Goal: Transaction & Acquisition: Purchase product/service

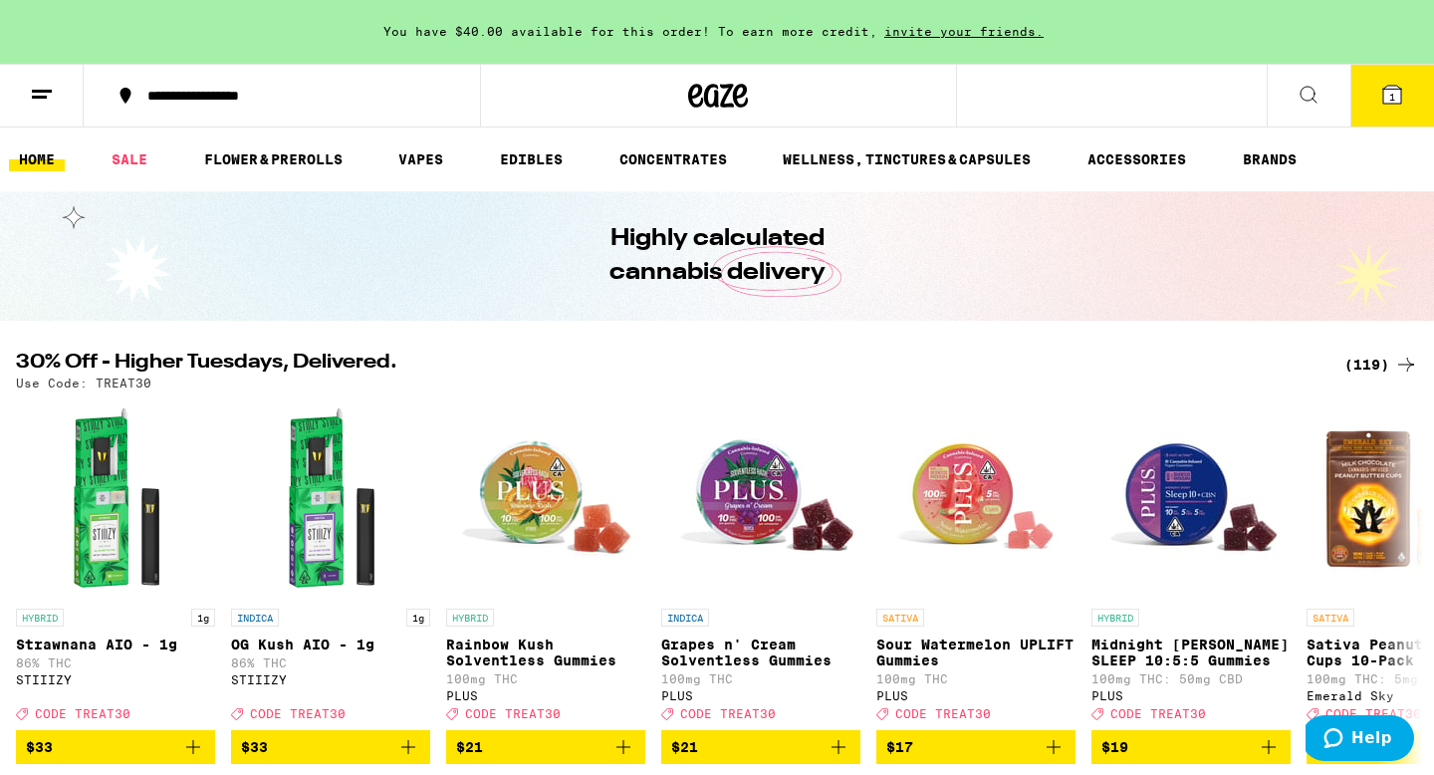
click at [1395, 95] on icon at bounding box center [1392, 95] width 18 height 18
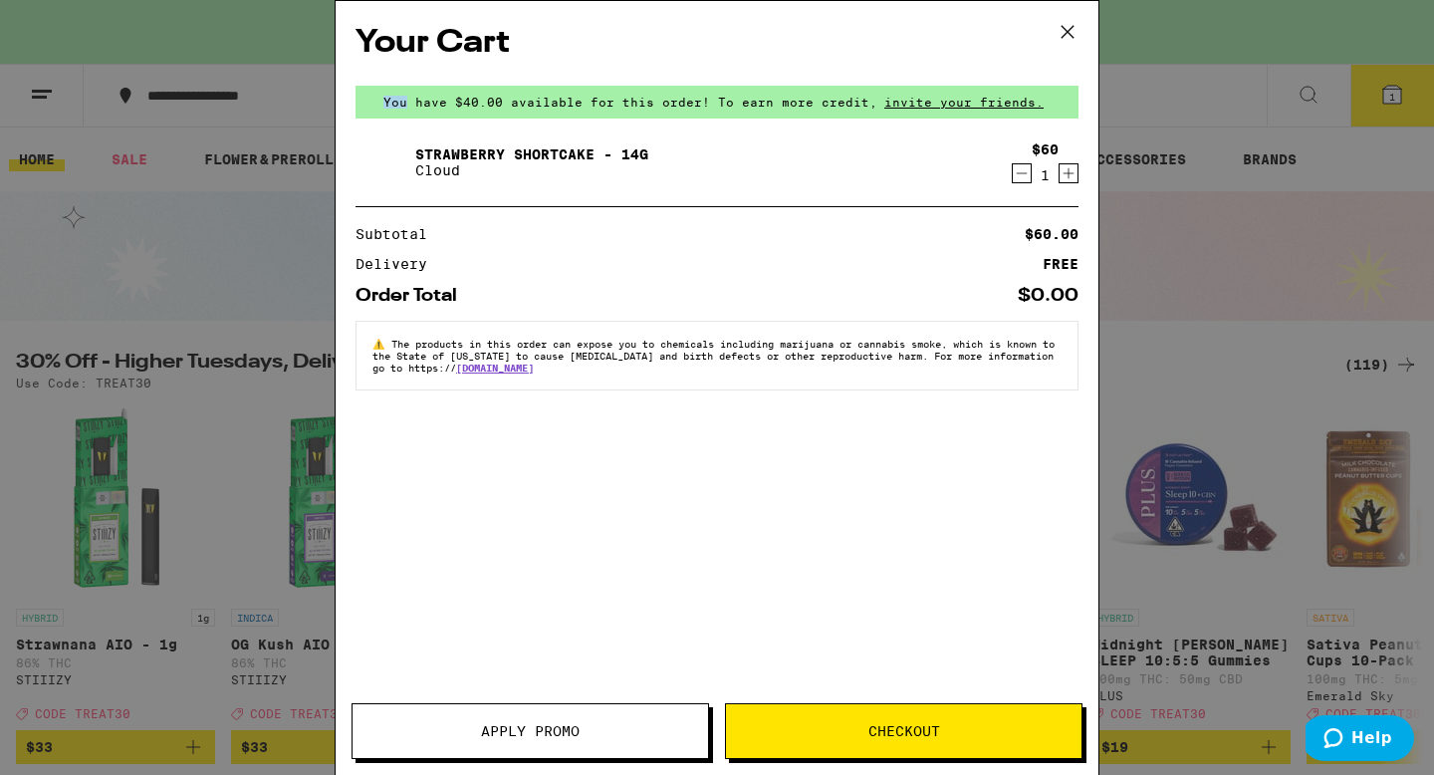
click at [1395, 95] on div "Your Cart You have $40.00 available for this order! To earn more credit, invite…" at bounding box center [717, 387] width 1434 height 775
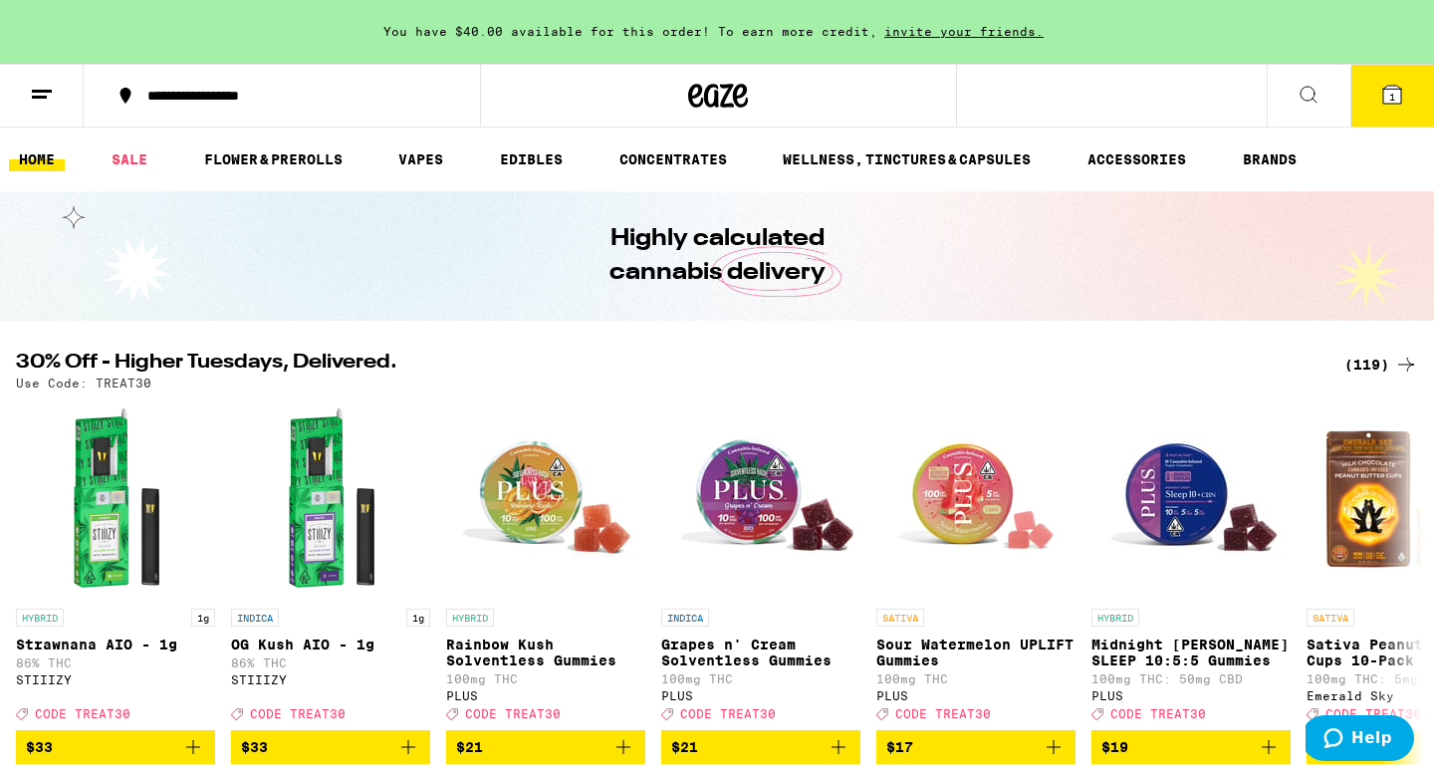
click at [1394, 95] on span "1" at bounding box center [1392, 97] width 6 height 12
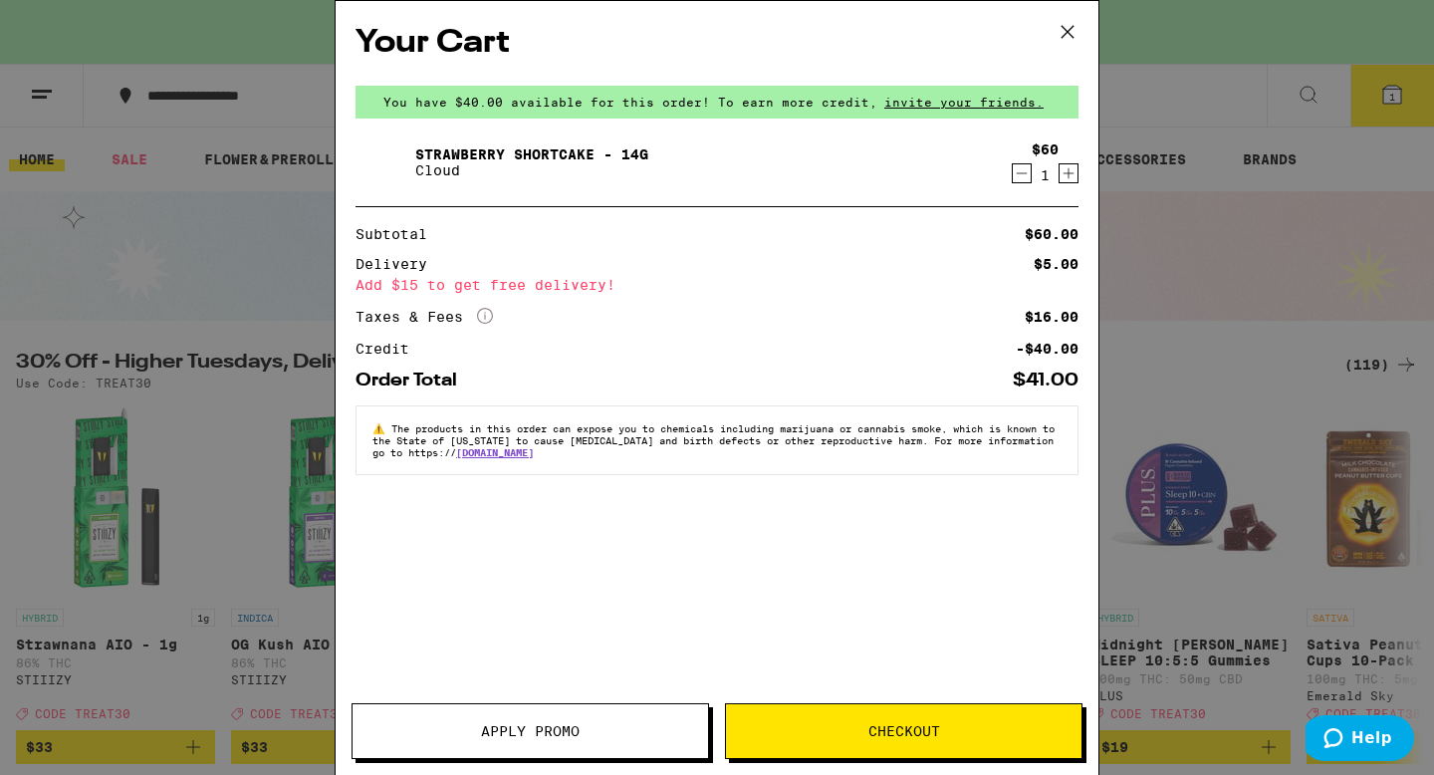
click at [1015, 178] on icon "Decrement" at bounding box center [1022, 173] width 18 height 24
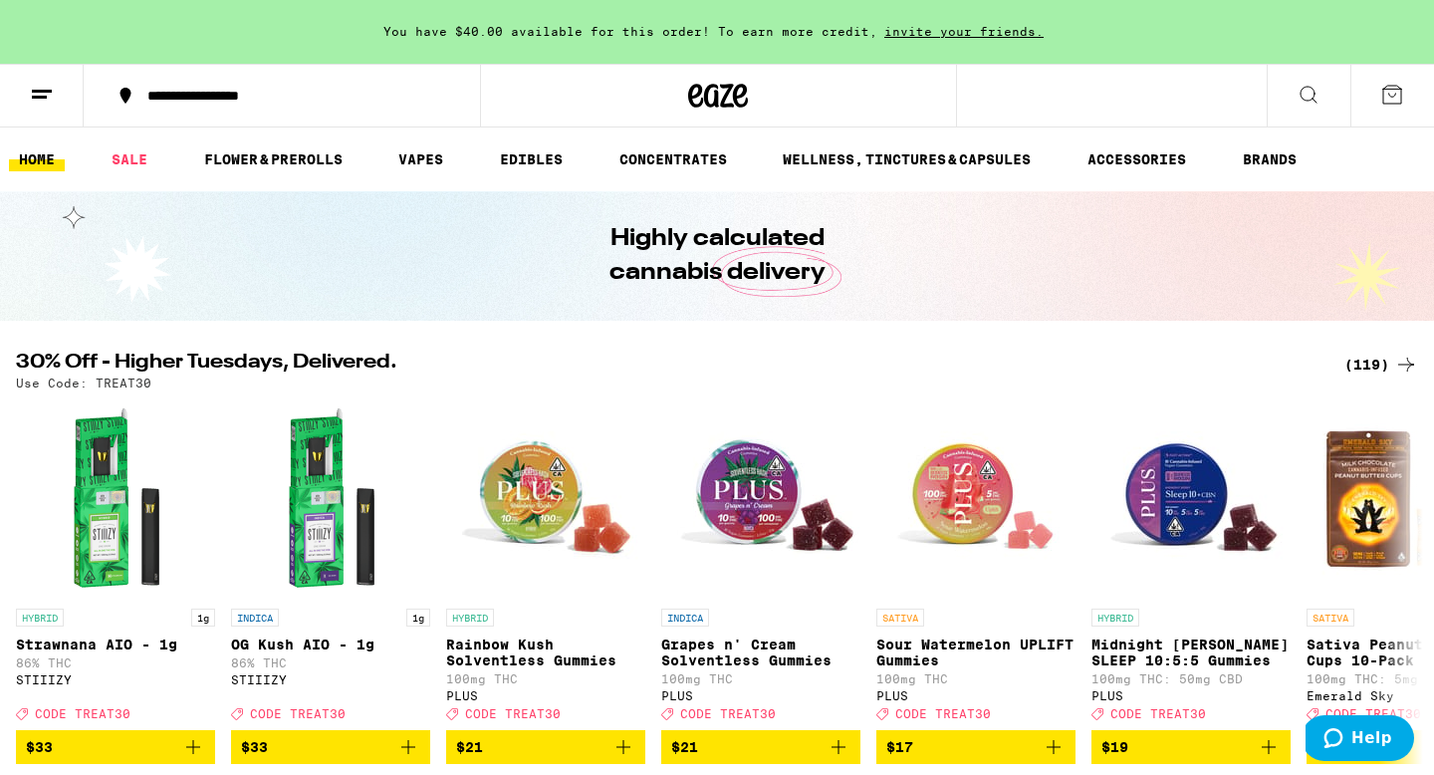
click at [1391, 362] on div "(119)" at bounding box center [1381, 365] width 74 height 24
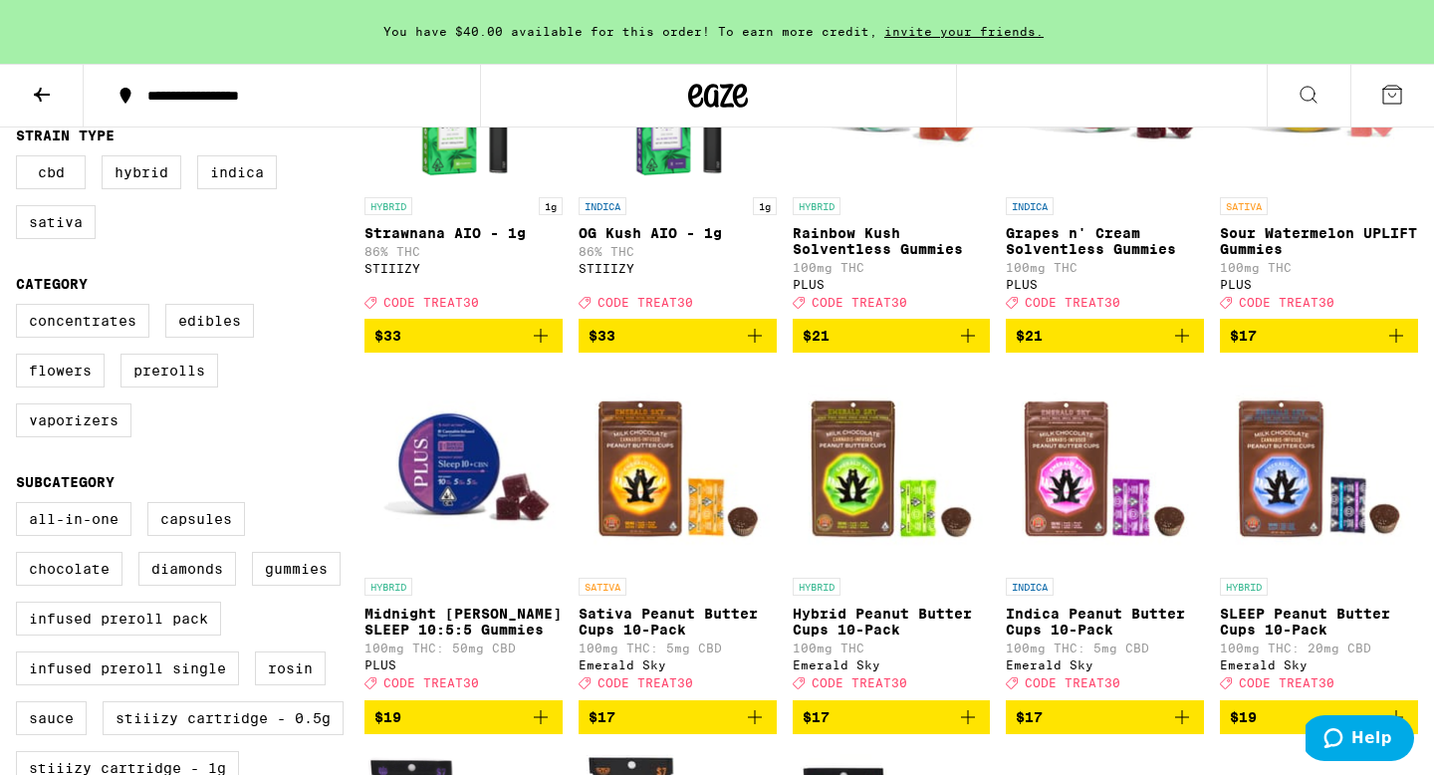
scroll to position [405, 0]
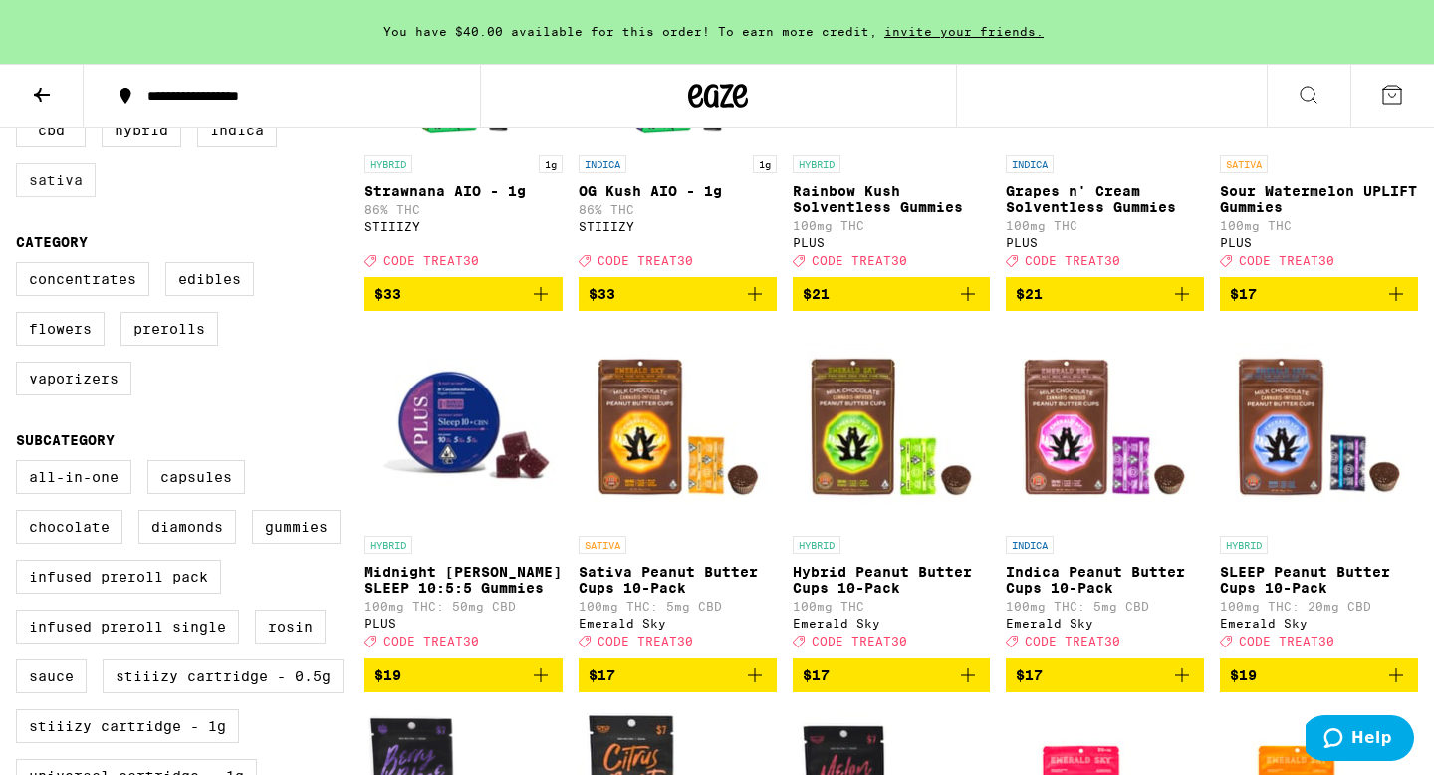
click at [60, 193] on label "Sativa" at bounding box center [56, 180] width 80 height 34
click at [21, 118] on input "Sativa" at bounding box center [20, 117] width 1 height 1
checkbox input "true"
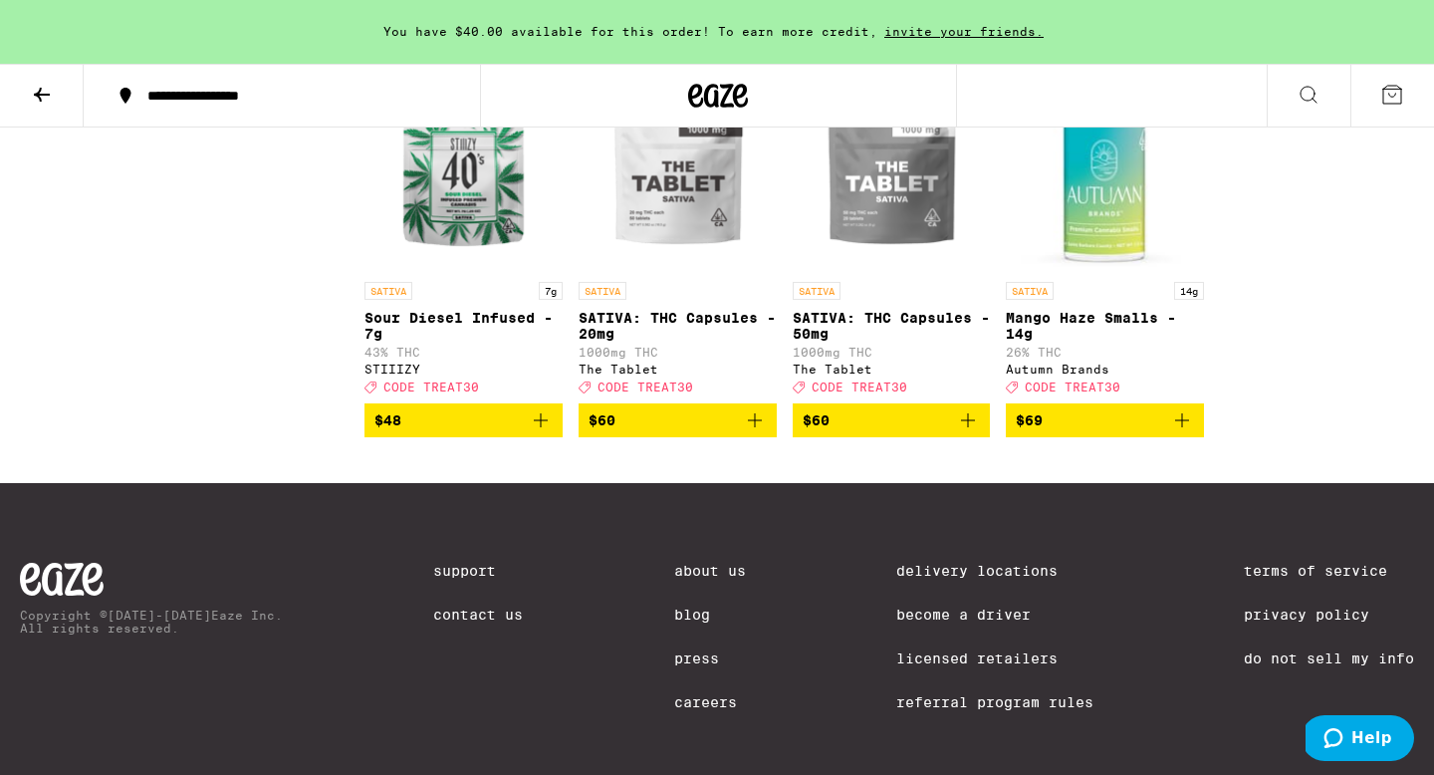
scroll to position [2943, 0]
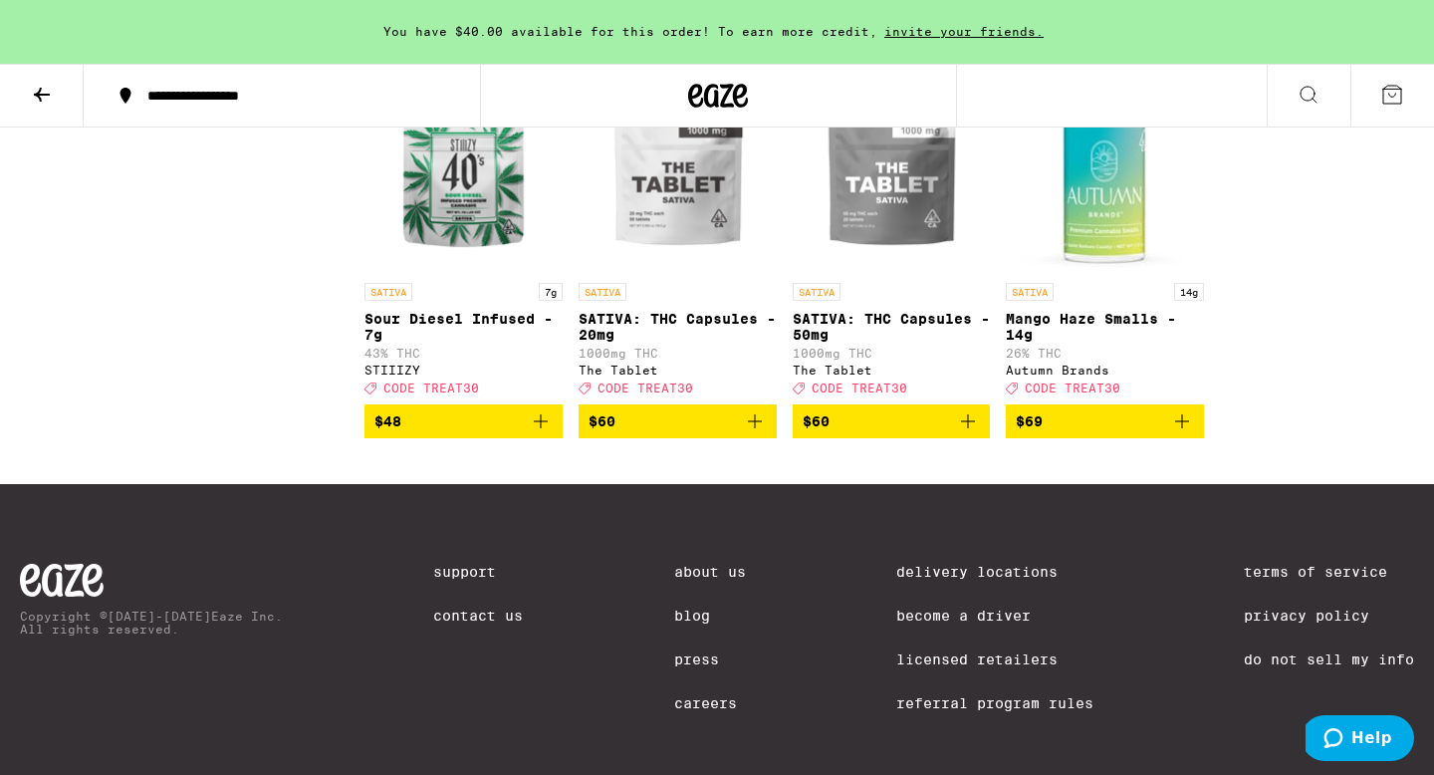
click at [1139, 273] on img "Open page for Mango Haze Smalls - 14g from Autumn Brands" at bounding box center [1105, 173] width 198 height 199
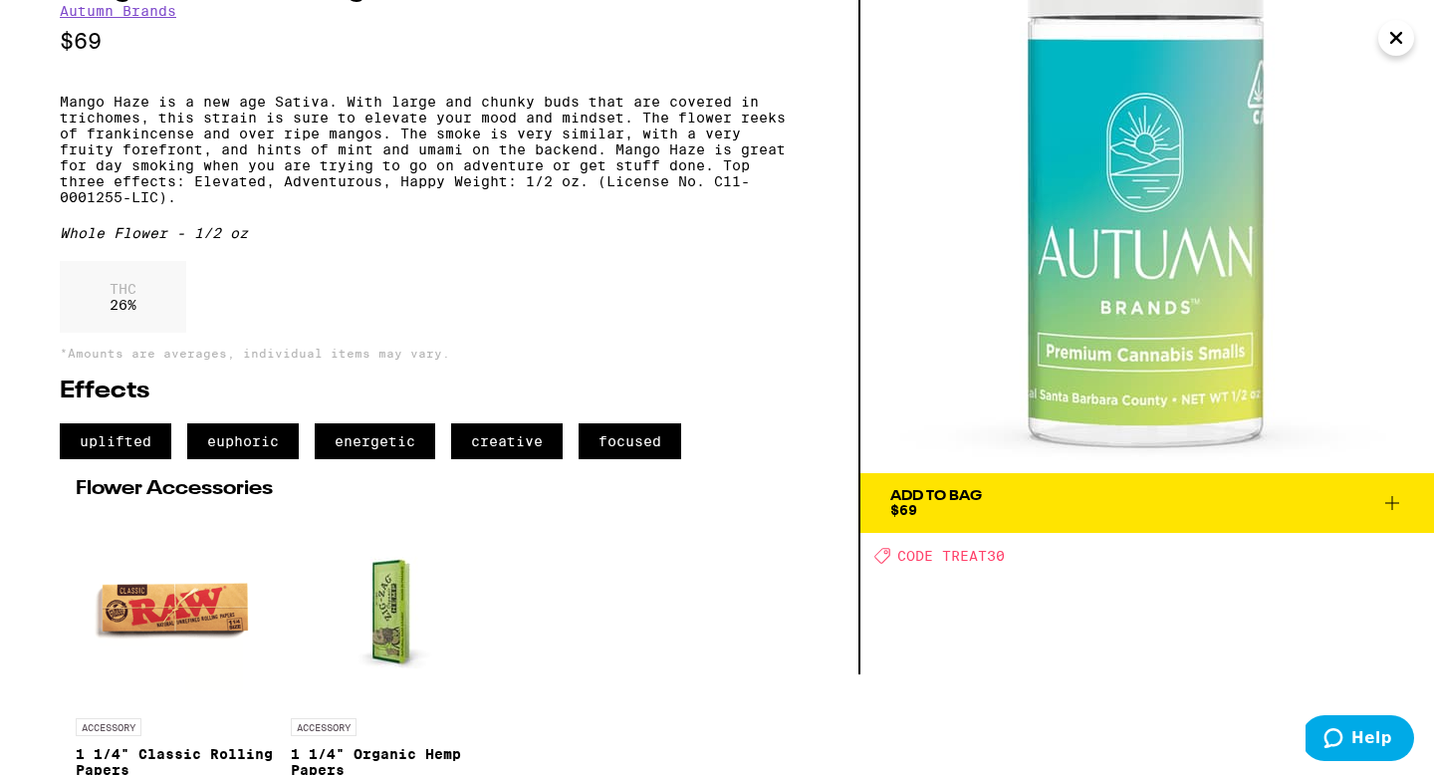
scroll to position [117, 0]
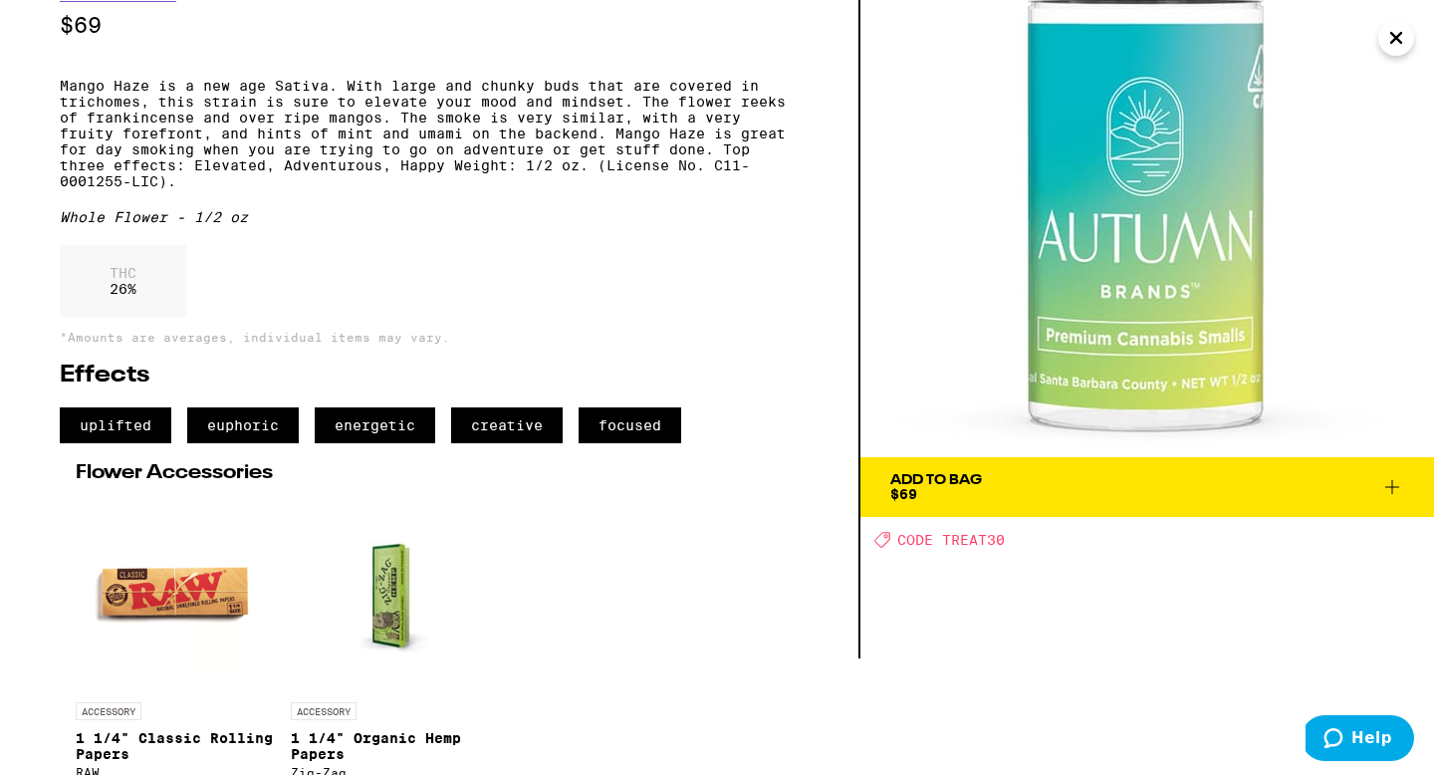
click at [1150, 465] on button "Add To Bag $69" at bounding box center [1147, 487] width 574 height 60
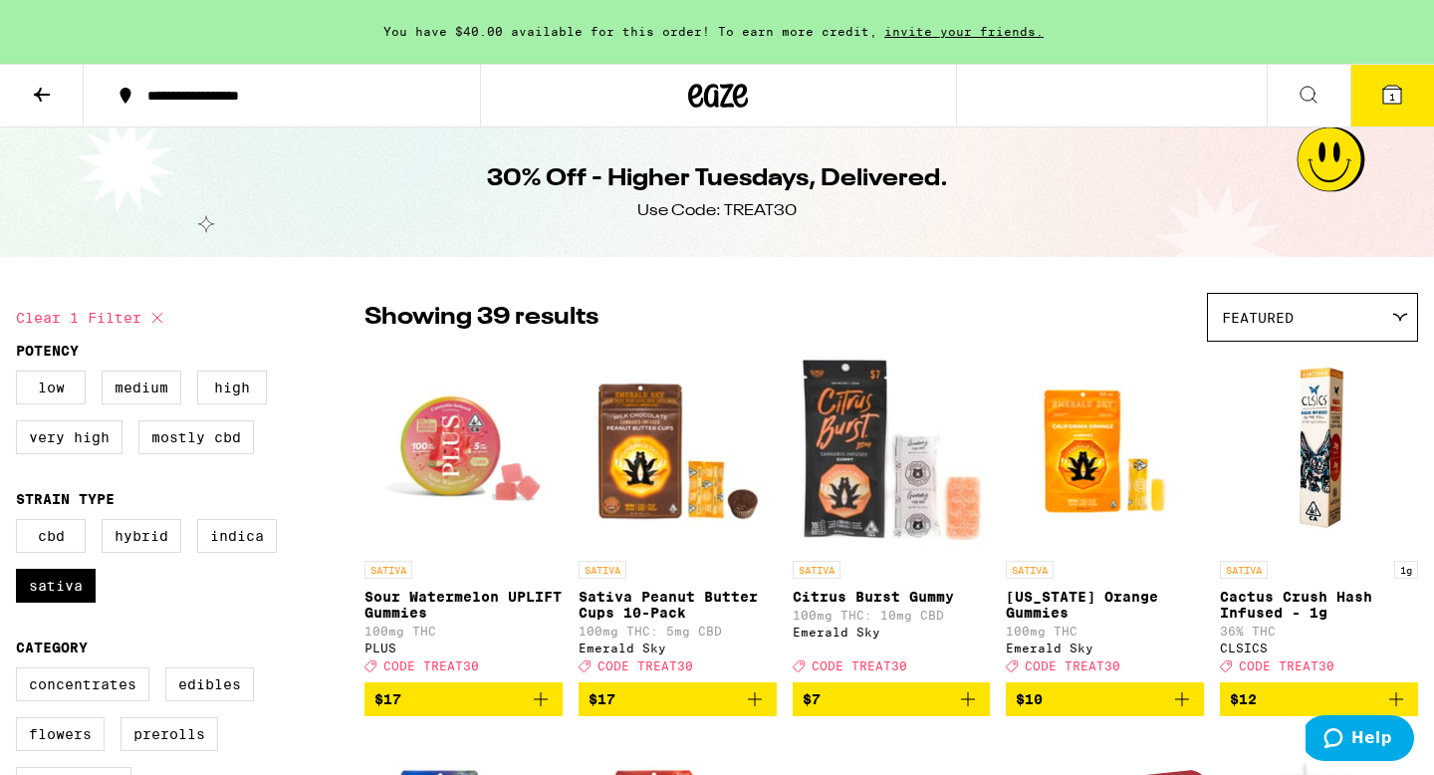
click at [729, 92] on icon at bounding box center [718, 96] width 60 height 36
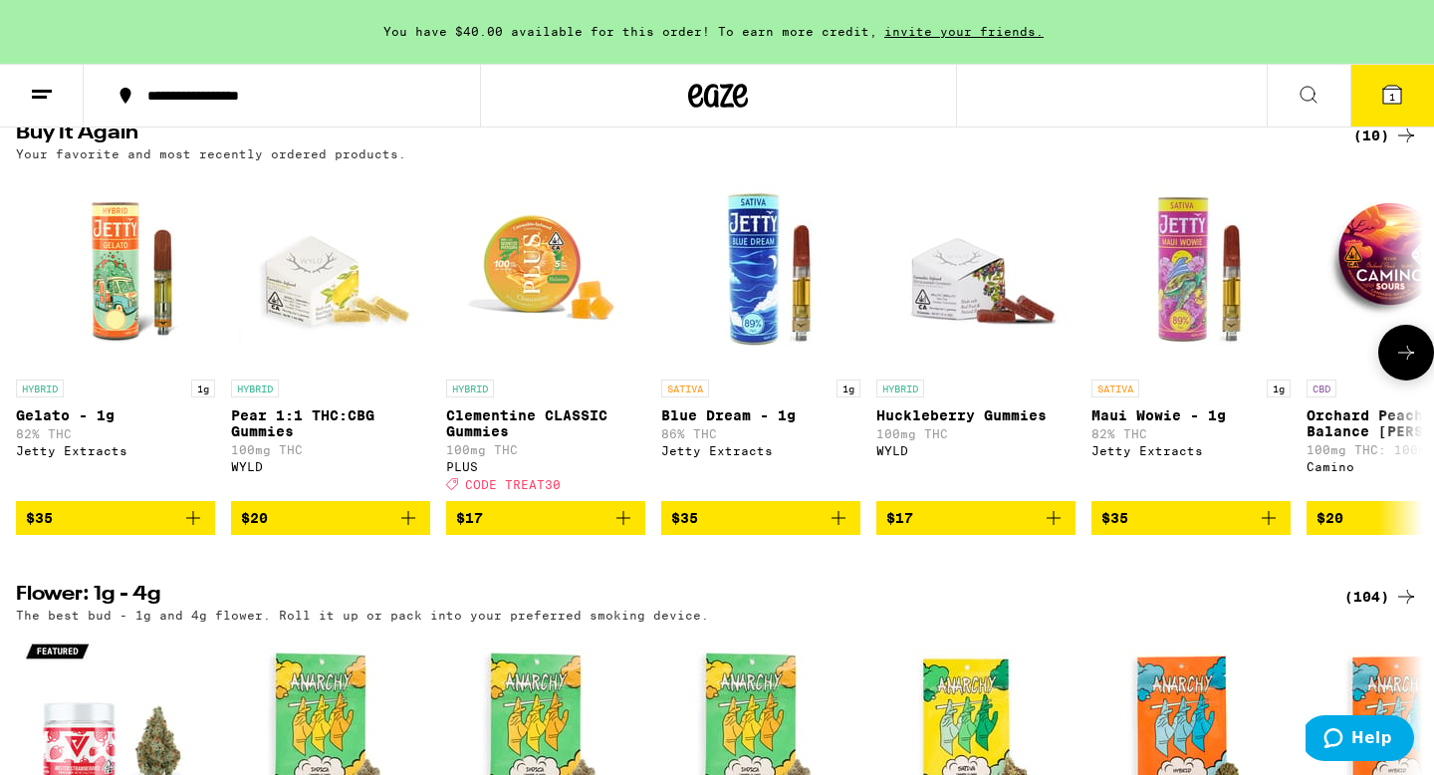
scroll to position [2050, 0]
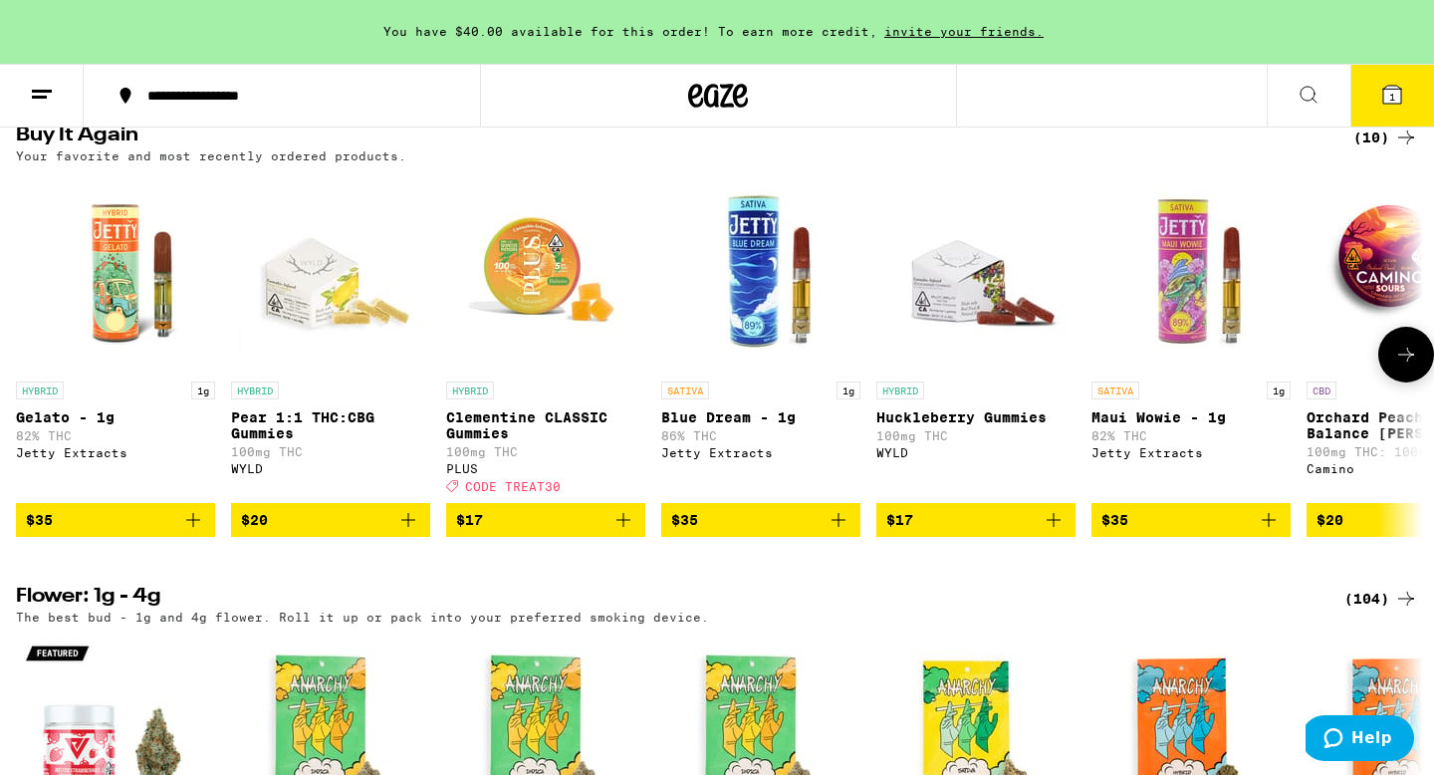
click at [148, 318] on img "Open page for Gelato - 1g from Jetty Extracts" at bounding box center [115, 271] width 199 height 199
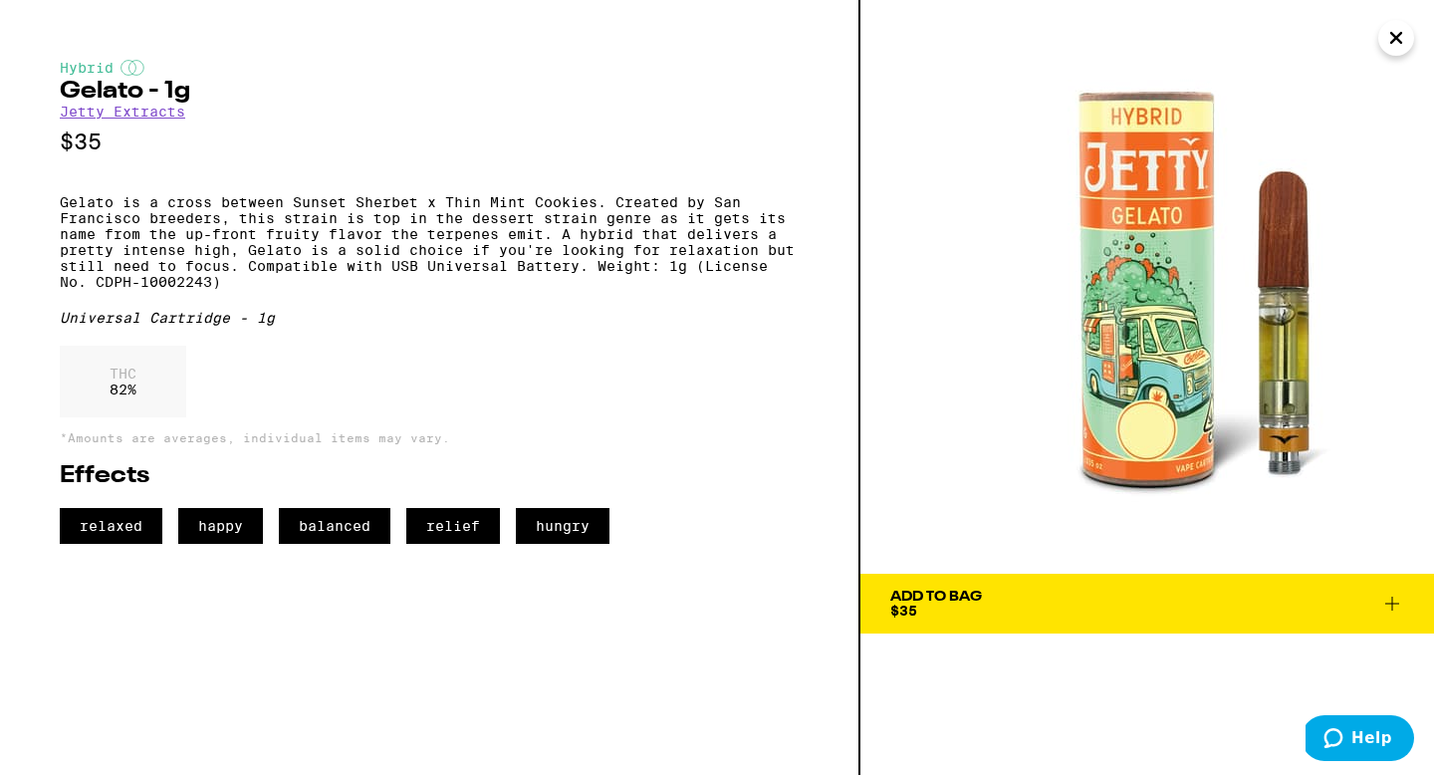
click at [1176, 611] on span "Add To Bag $35" at bounding box center [1147, 604] width 514 height 28
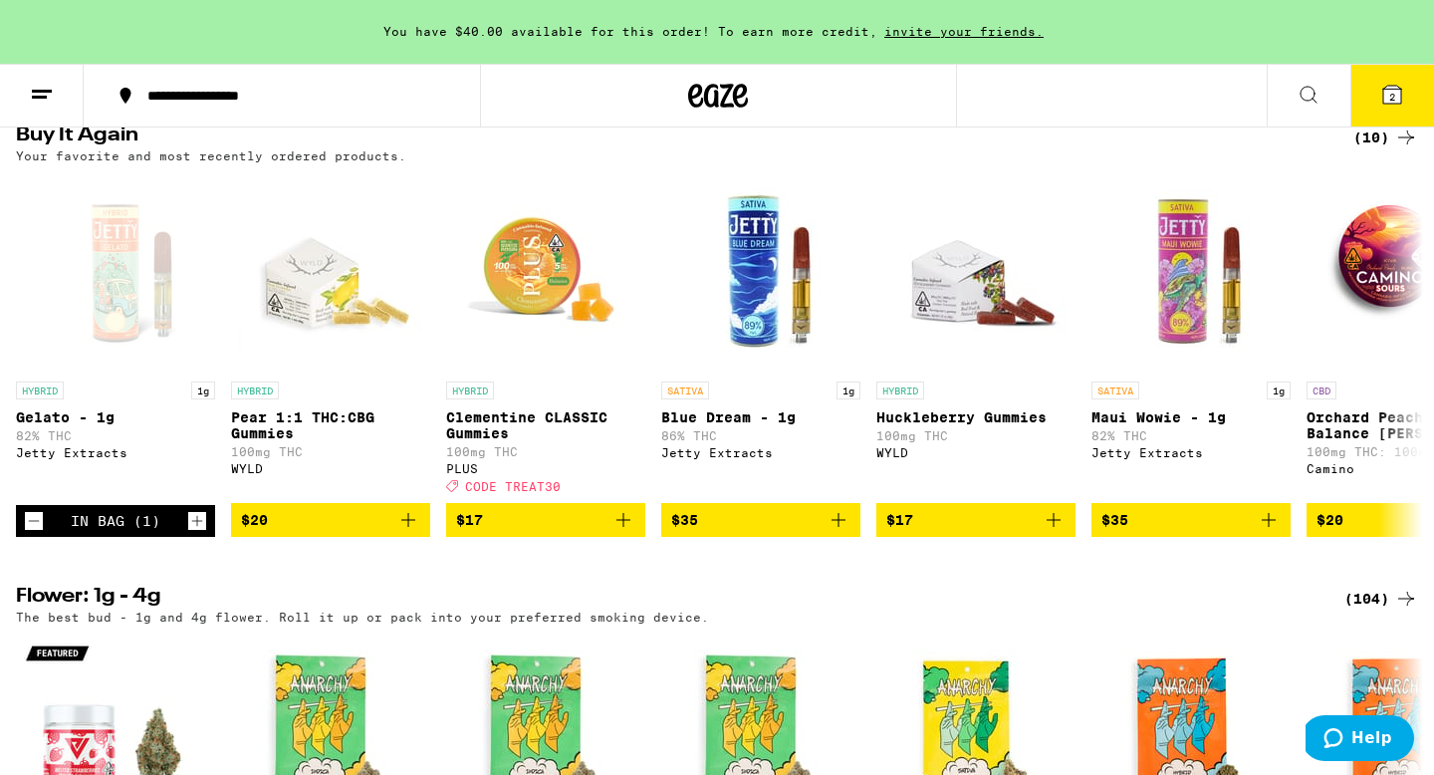
click at [1391, 97] on span "2" at bounding box center [1392, 97] width 6 height 12
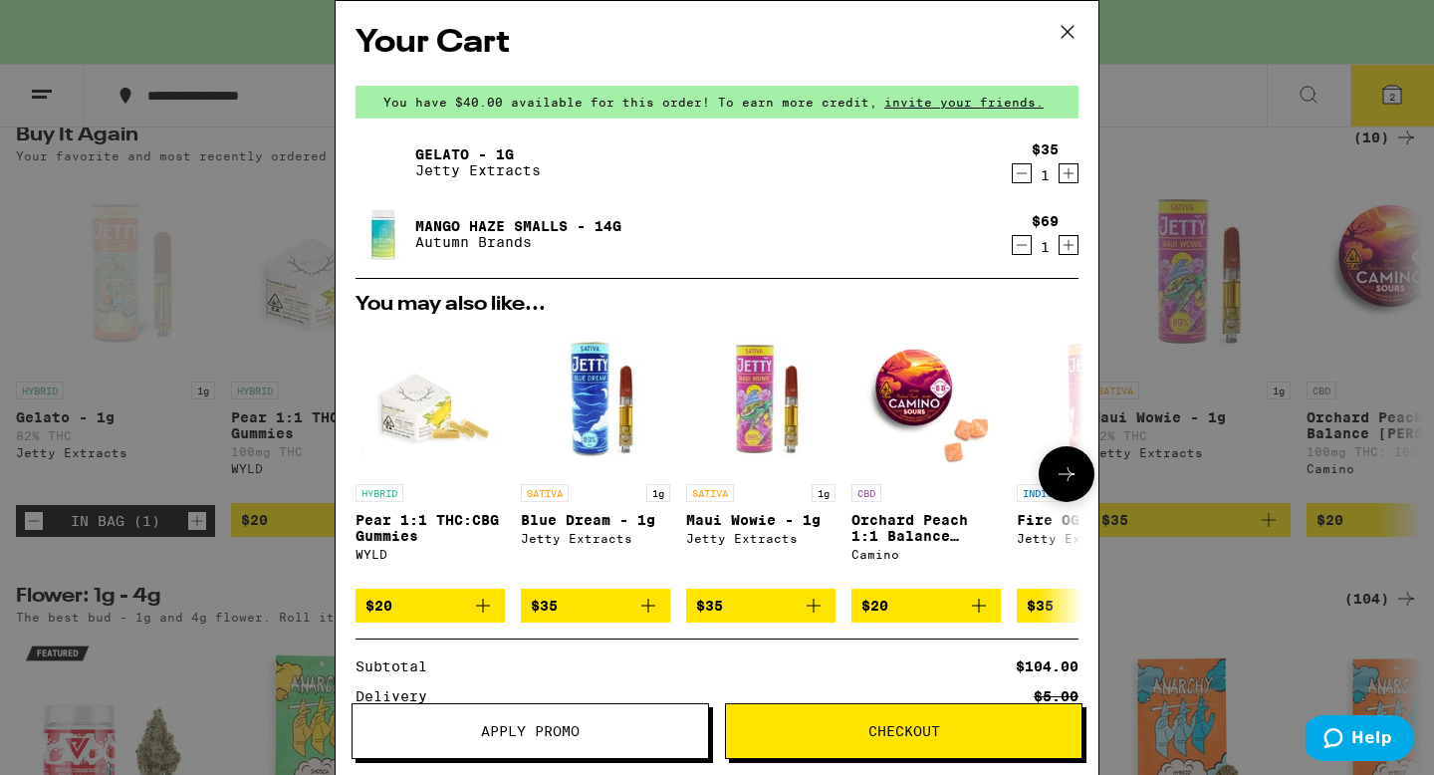
scroll to position [242, 0]
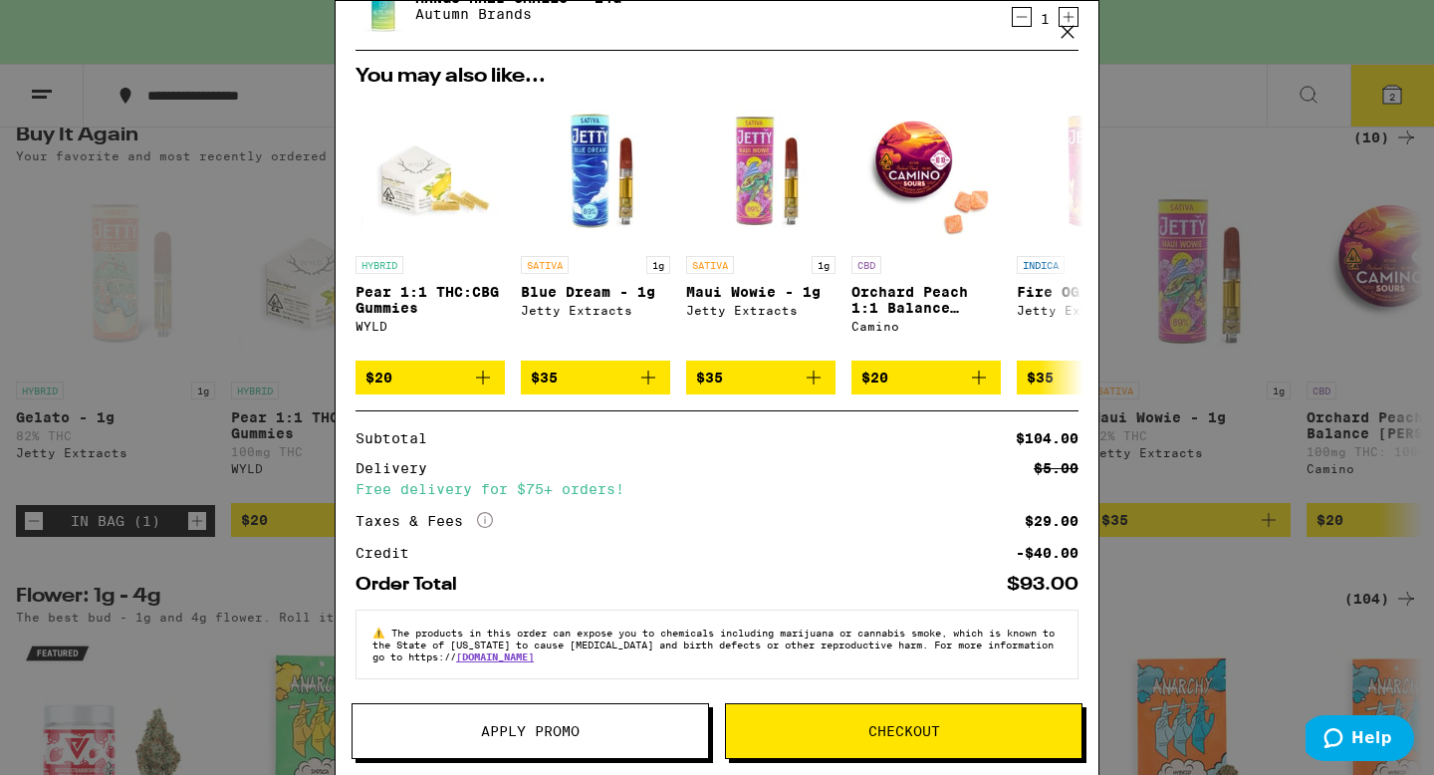
click at [429, 720] on button "Apply Promo" at bounding box center [531, 731] width 358 height 56
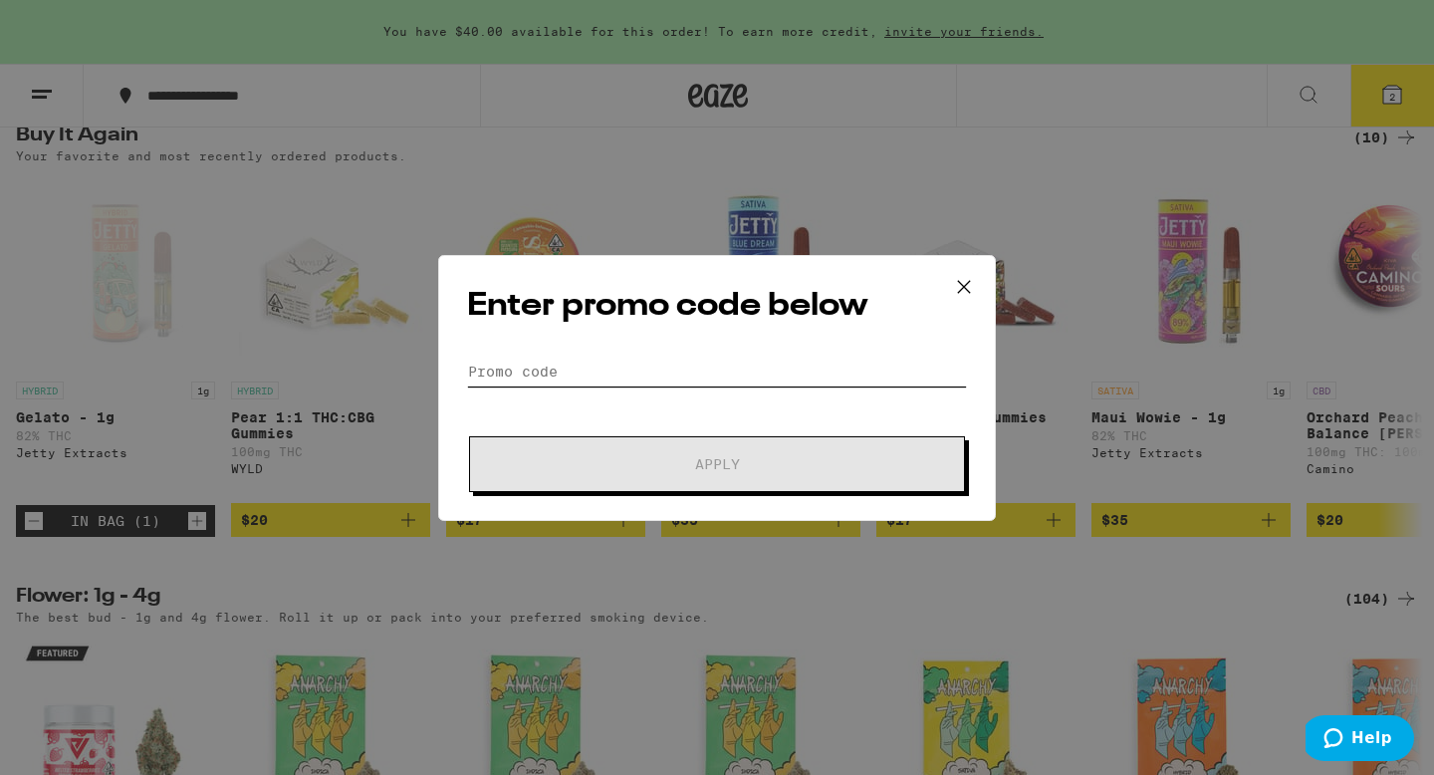
click at [486, 366] on input "Promo Code" at bounding box center [717, 372] width 500 height 30
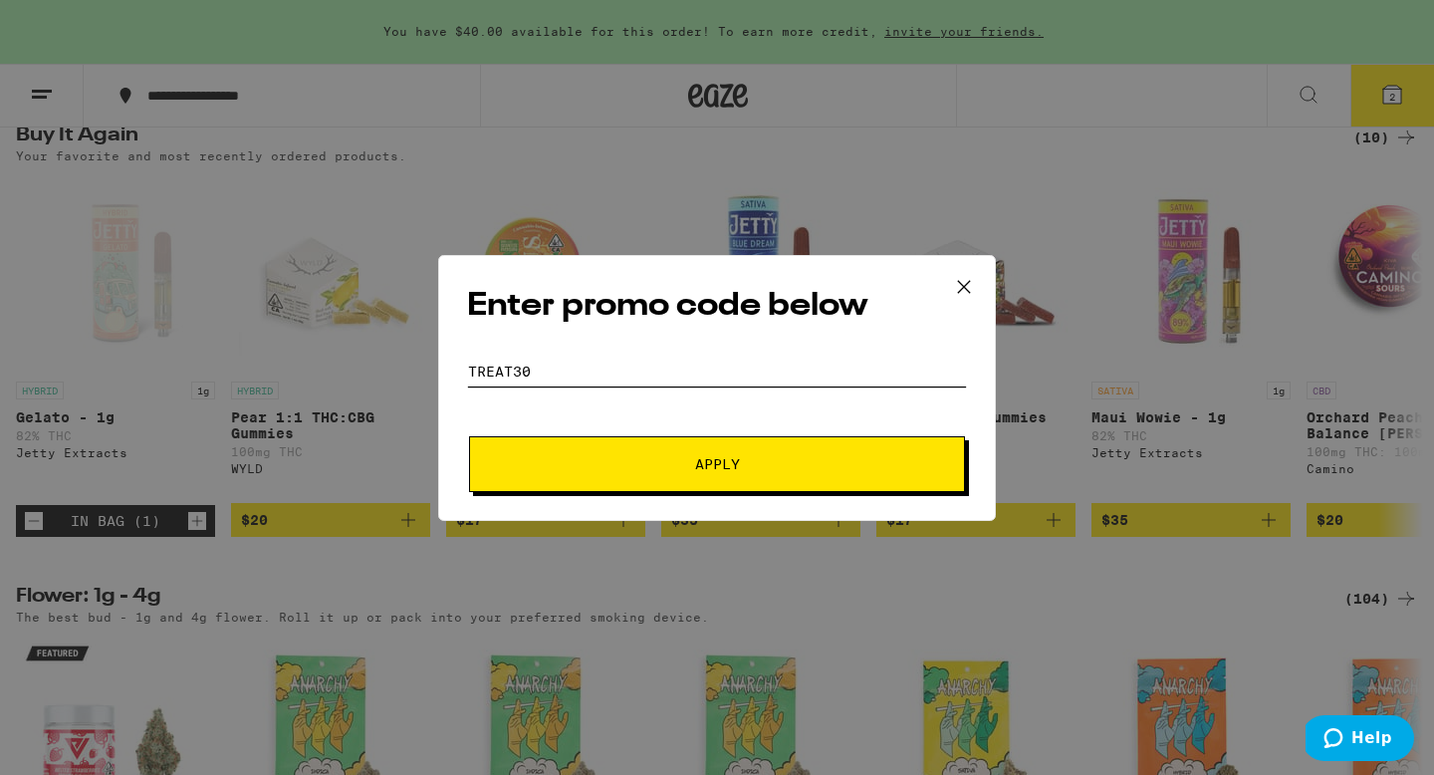
type input "treat30"
click at [615, 461] on span "Apply" at bounding box center [717, 464] width 359 height 14
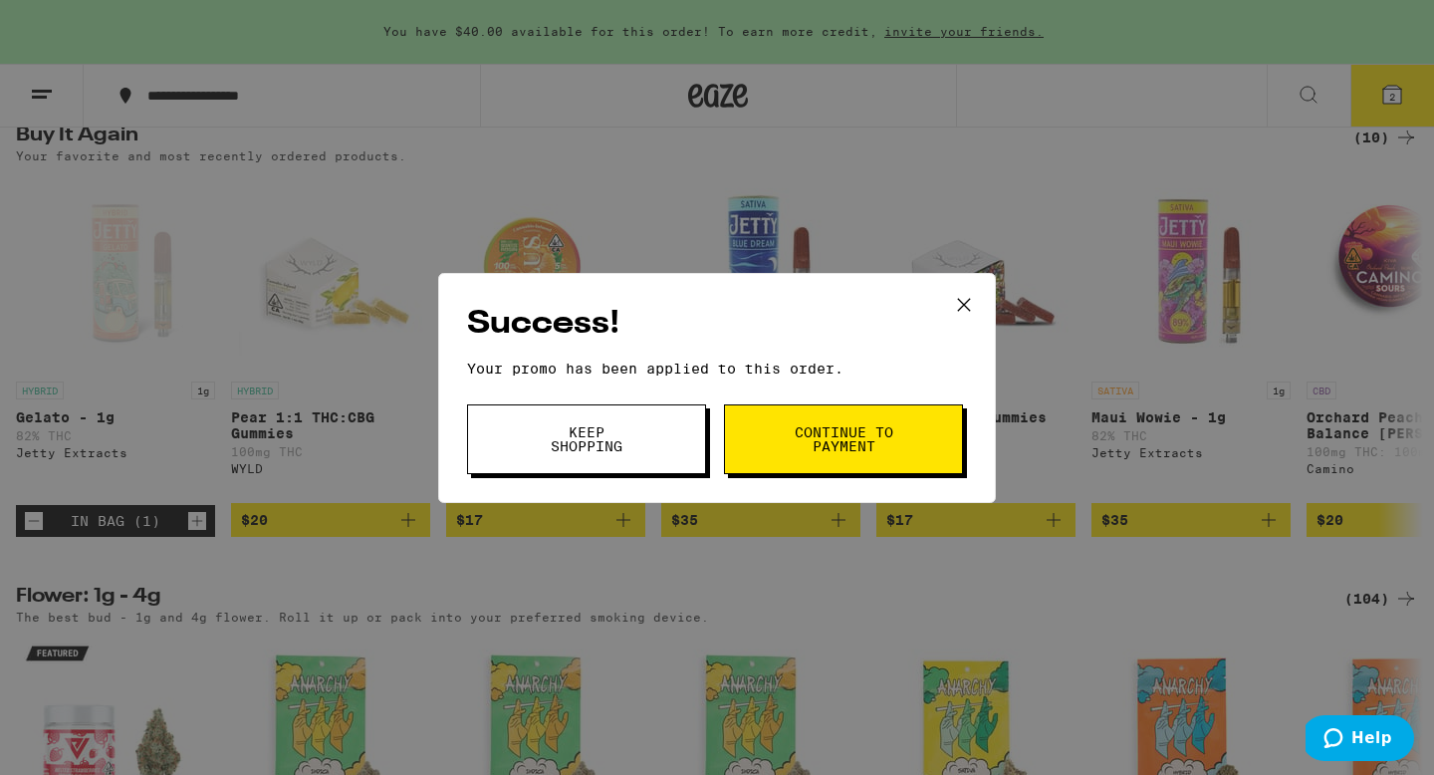
click at [840, 444] on span "Continue to payment" at bounding box center [844, 439] width 102 height 28
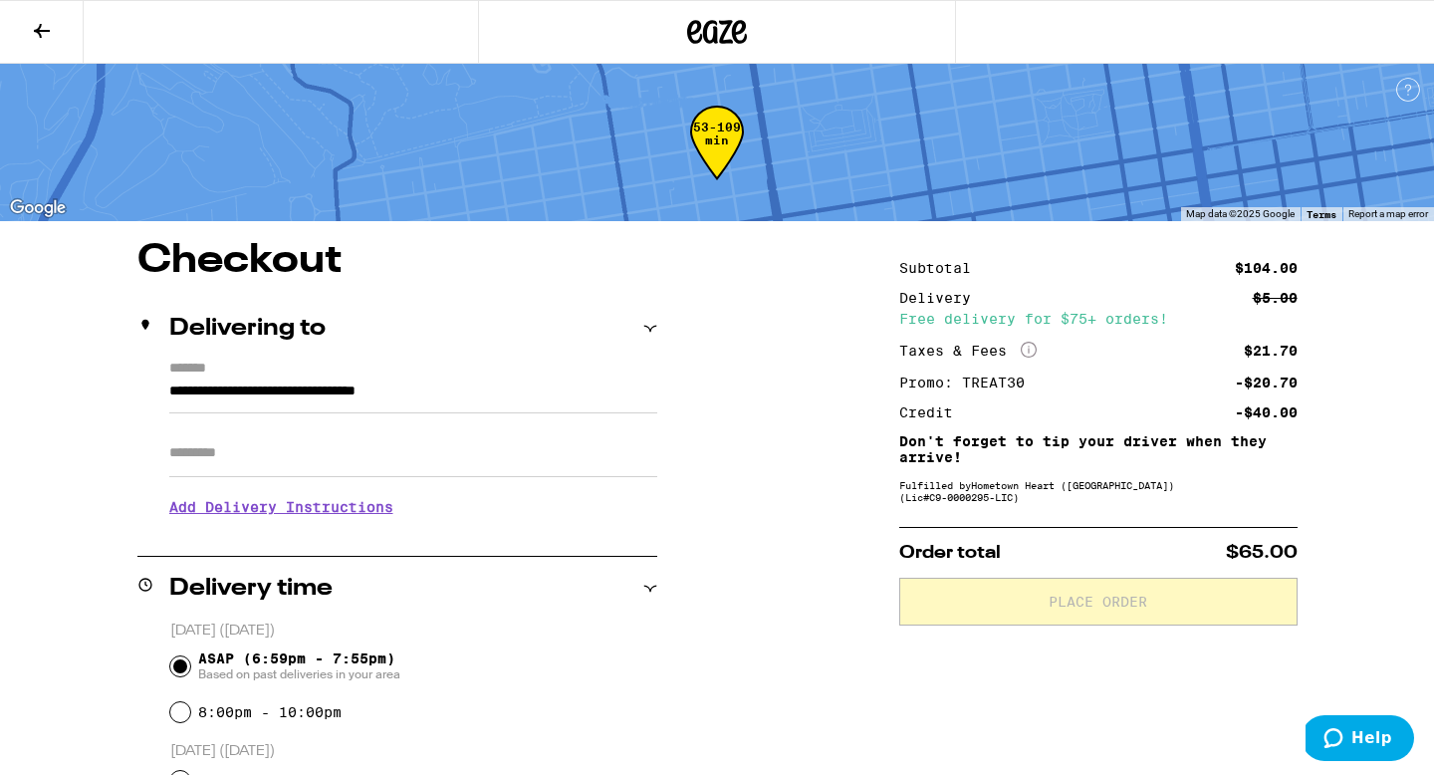
click at [702, 25] on icon at bounding box center [717, 32] width 60 height 36
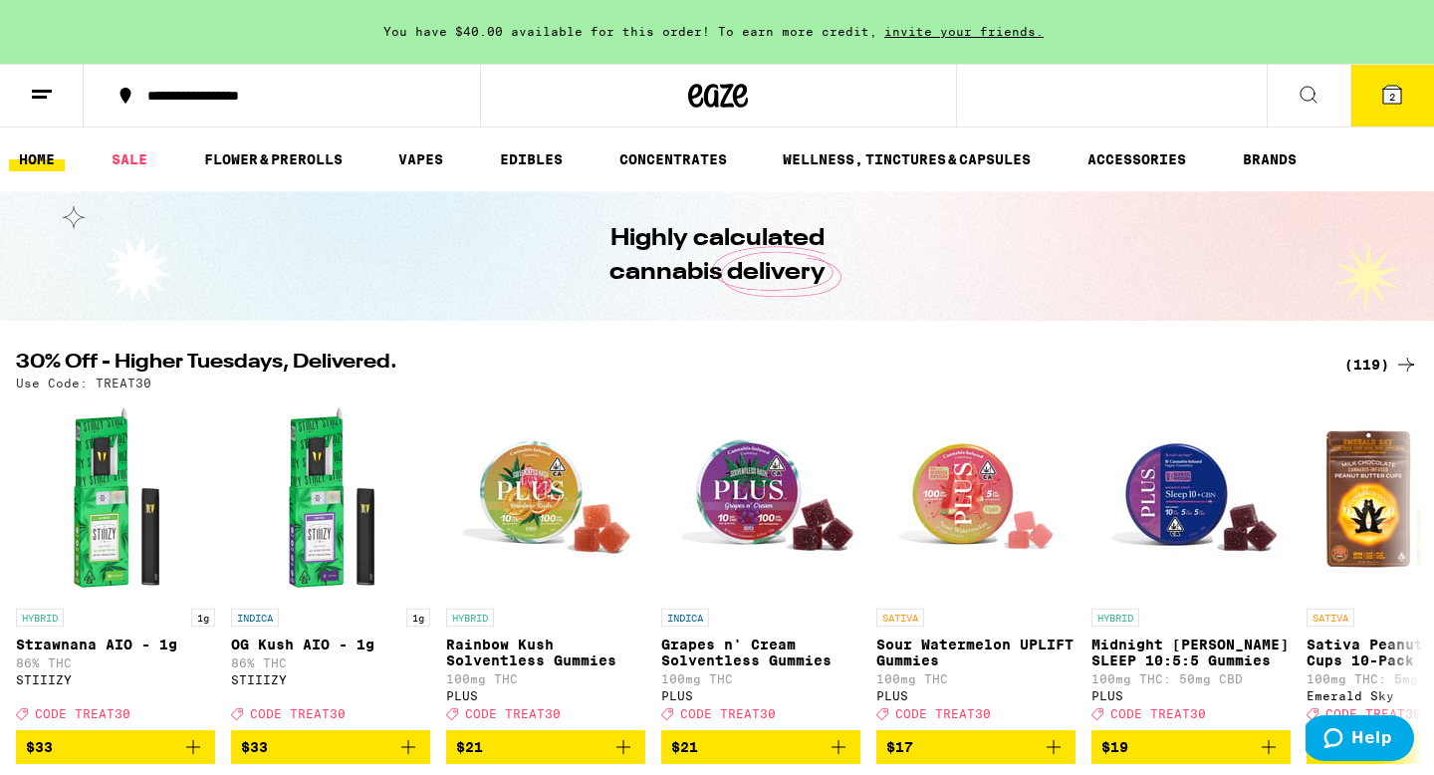
click at [1381, 362] on div "(119)" at bounding box center [1381, 365] width 74 height 24
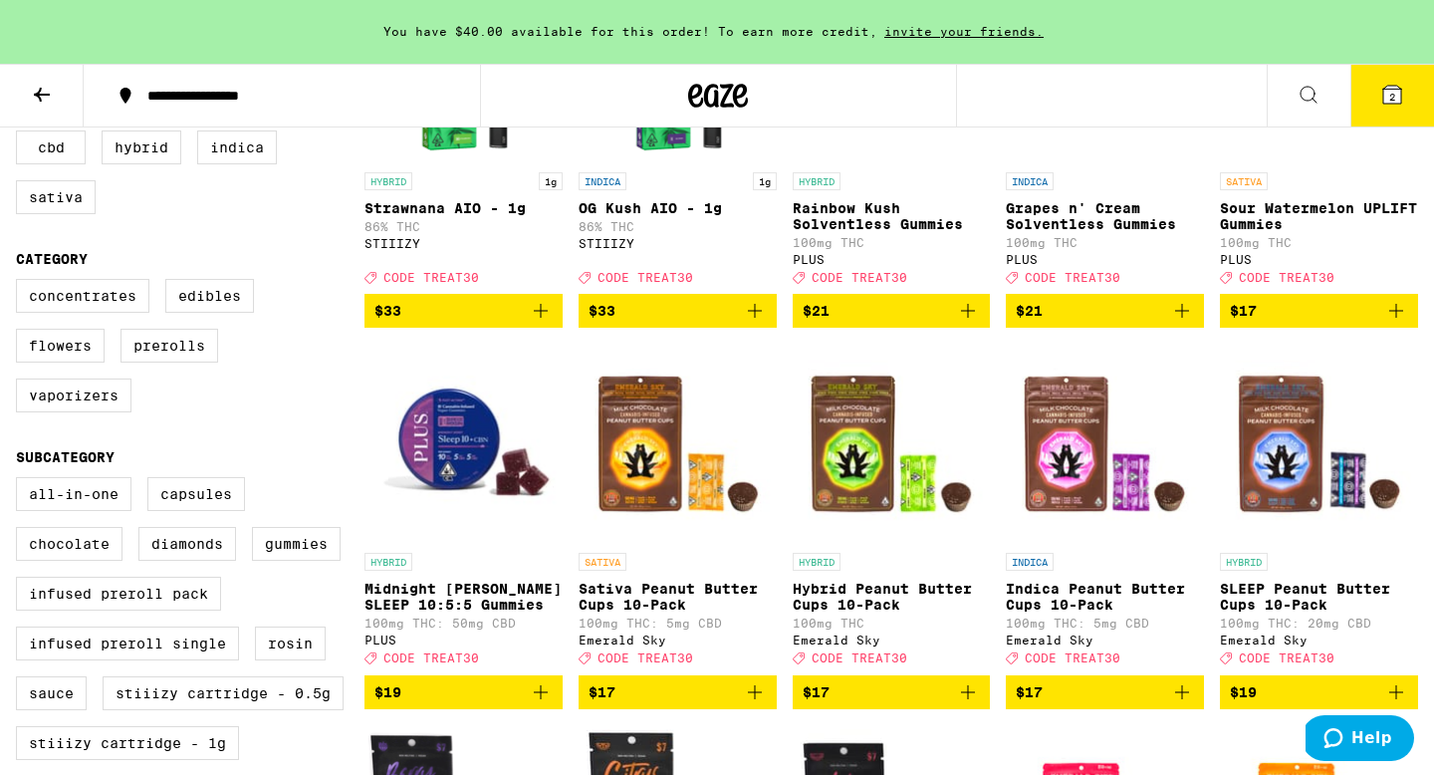
scroll to position [445, 0]
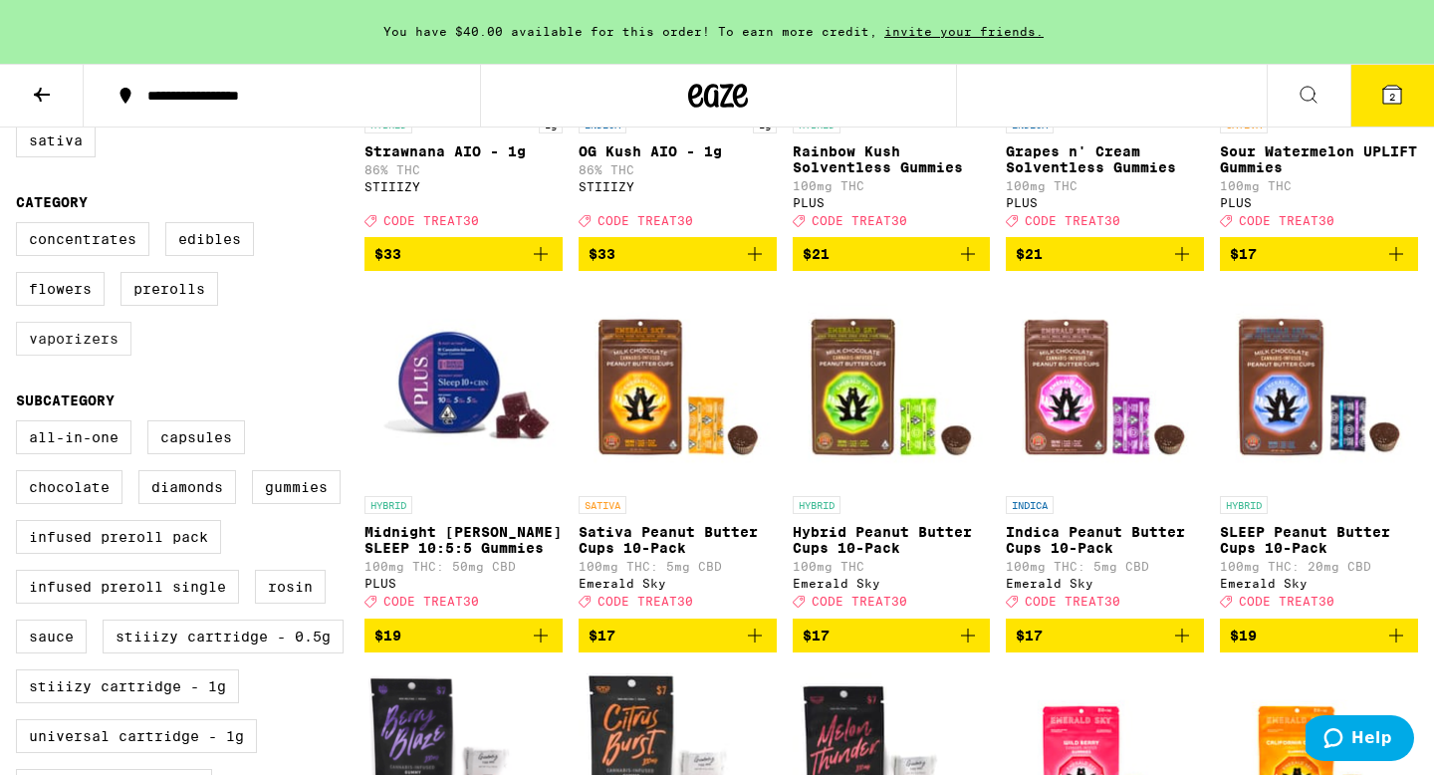
click at [71, 356] on label "Vaporizers" at bounding box center [74, 339] width 116 height 34
click at [21, 226] on input "Vaporizers" at bounding box center [20, 225] width 1 height 1
checkbox input "true"
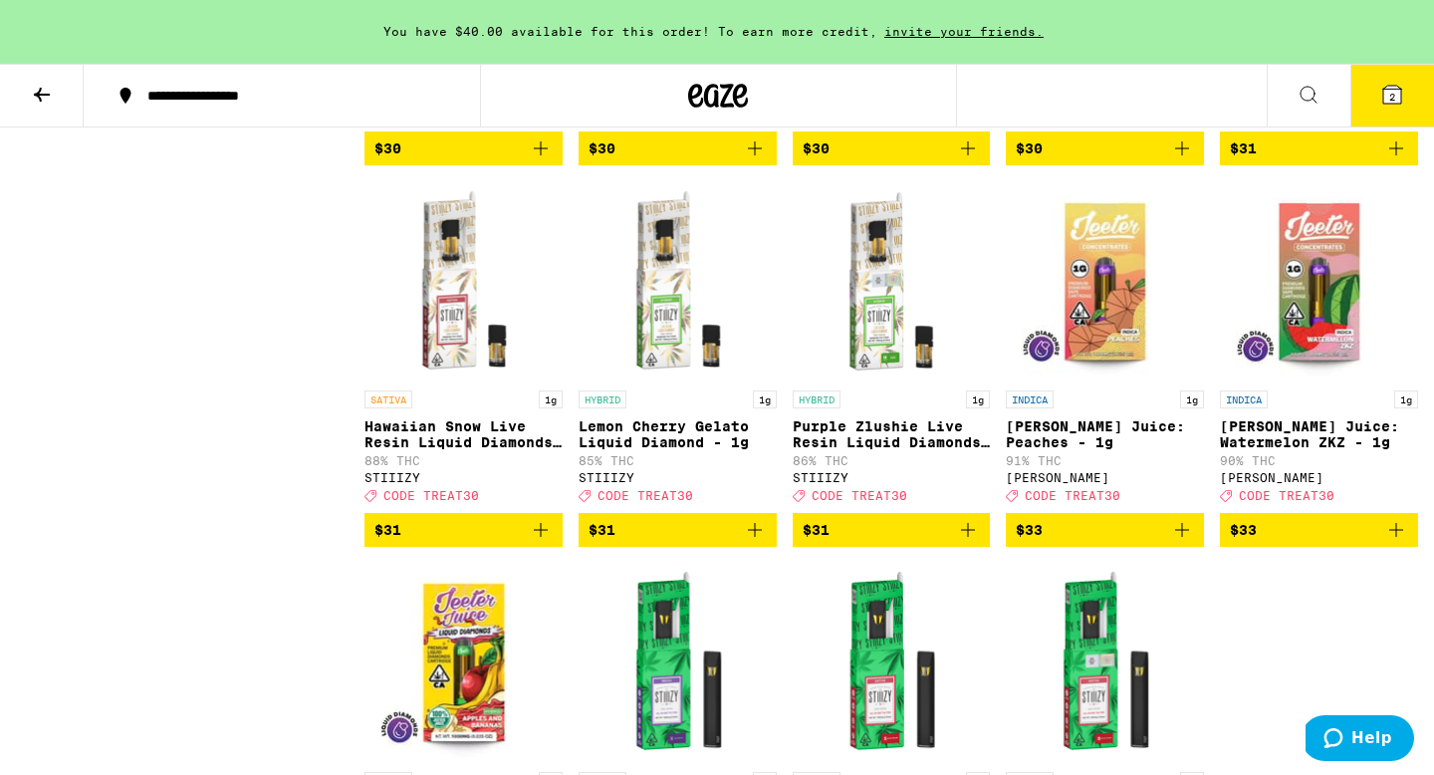
scroll to position [2074, 0]
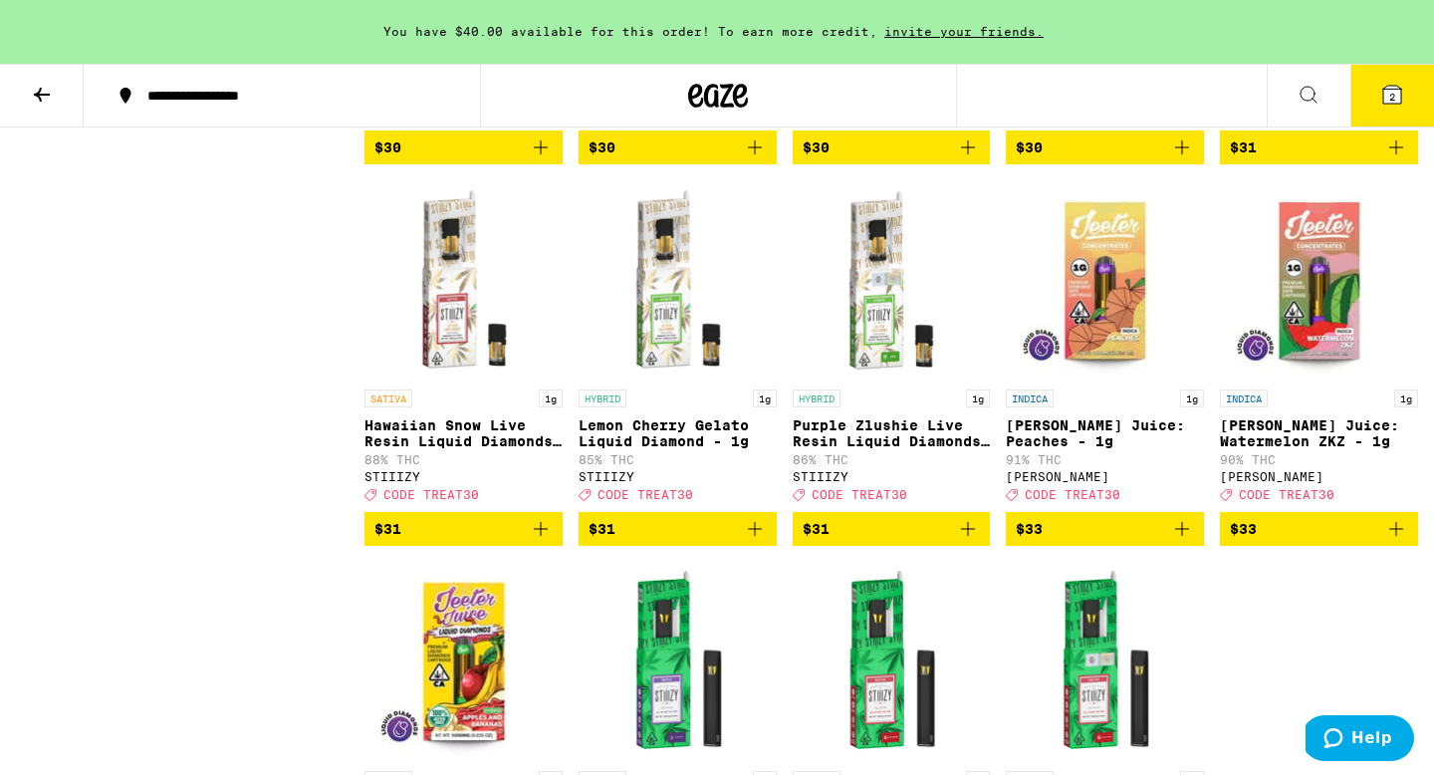
click at [1122, 303] on img "Open page for Jeeter Juice: Peaches - 1g from Jeeter" at bounding box center [1105, 279] width 198 height 199
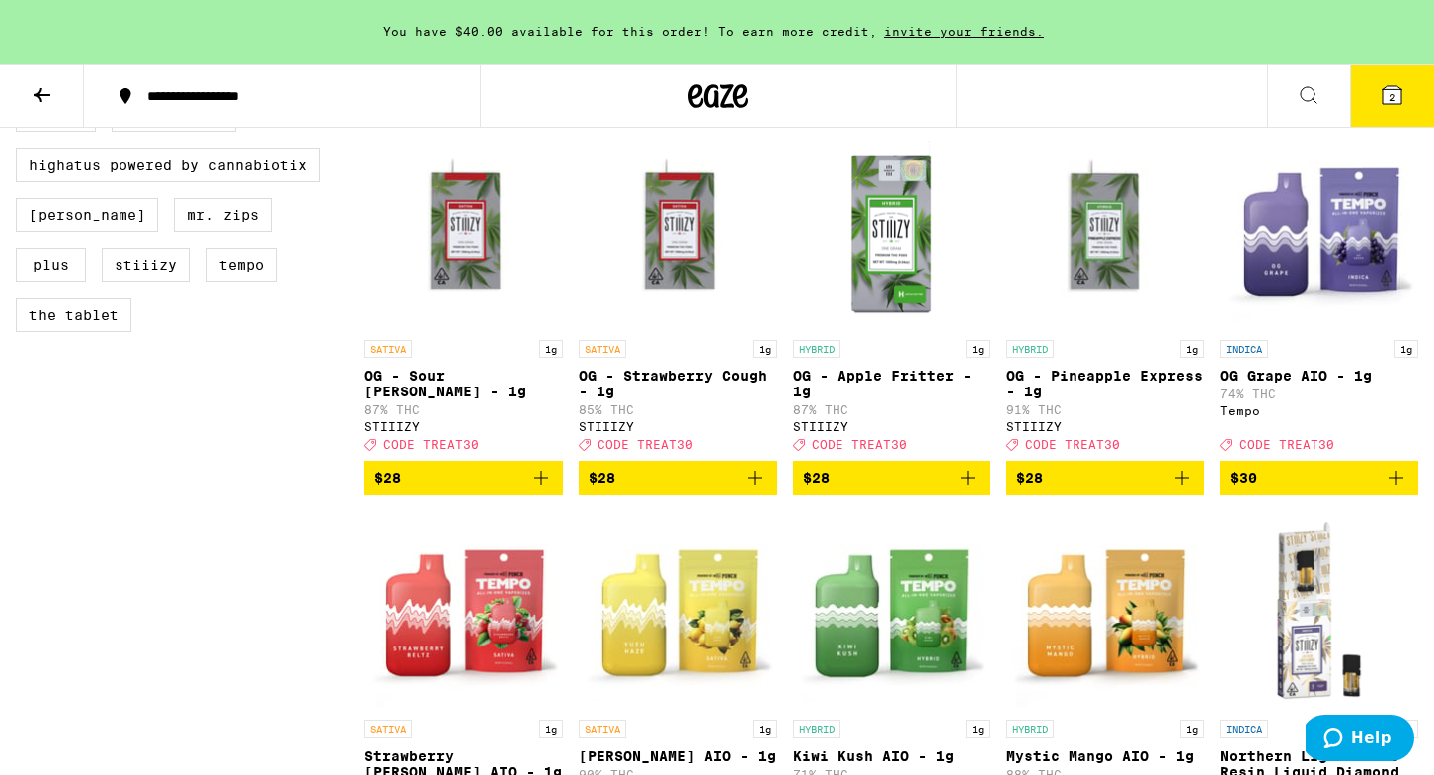
scroll to position [1359, 0]
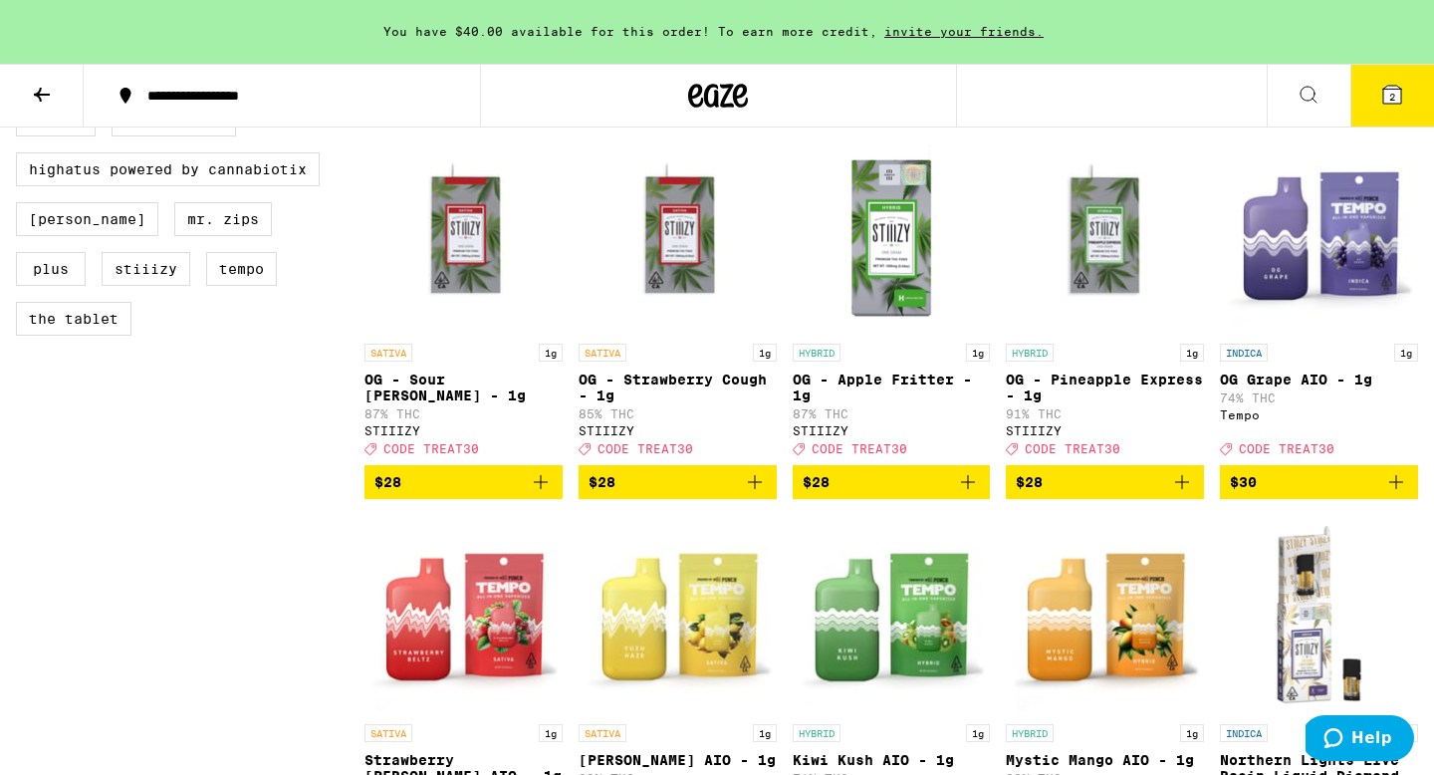
click at [689, 247] on img "Open page for OG - Strawberry Cough - 1g from STIIIZY" at bounding box center [678, 233] width 198 height 199
click at [487, 312] on img "Open page for OG - Sour Tangie - 1g from STIIIZY" at bounding box center [463, 233] width 198 height 199
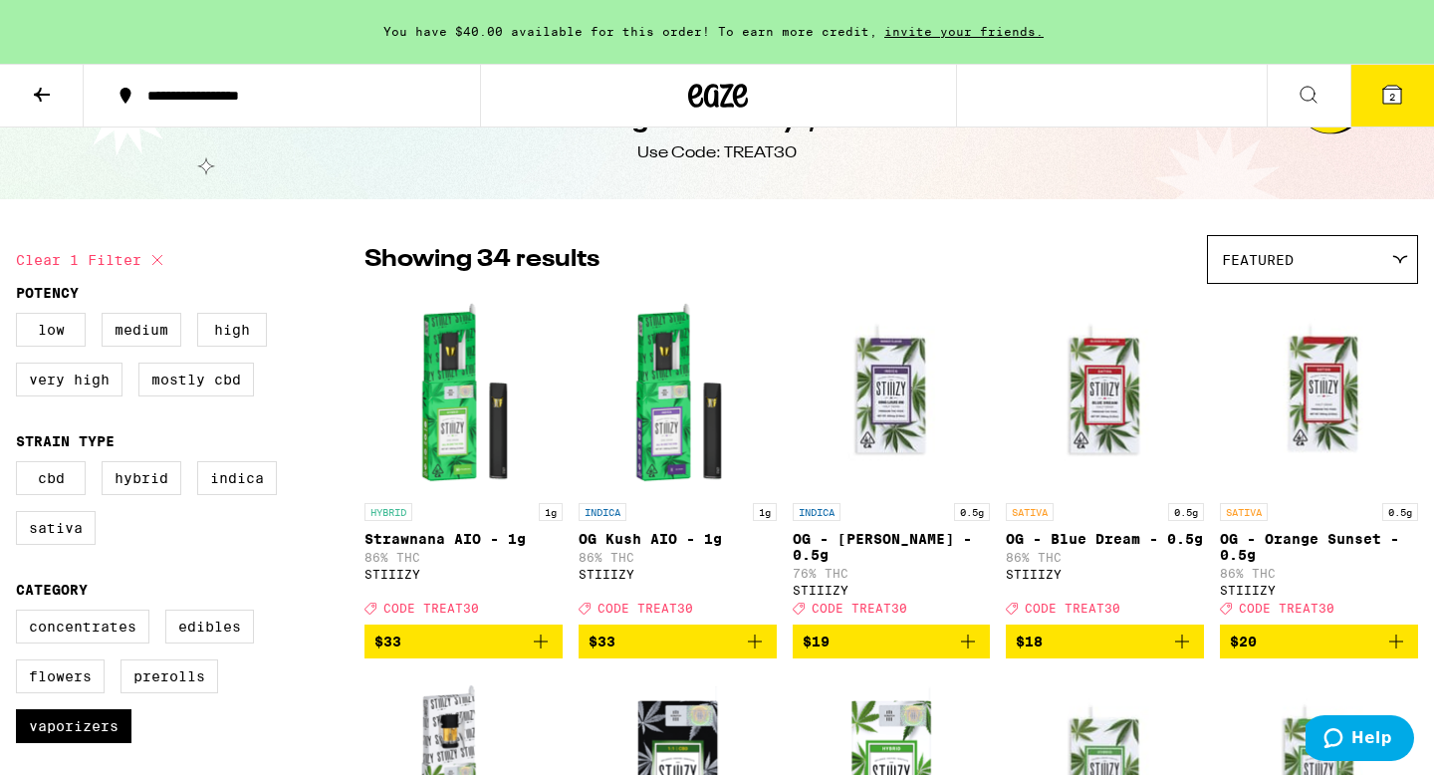
scroll to position [51, 0]
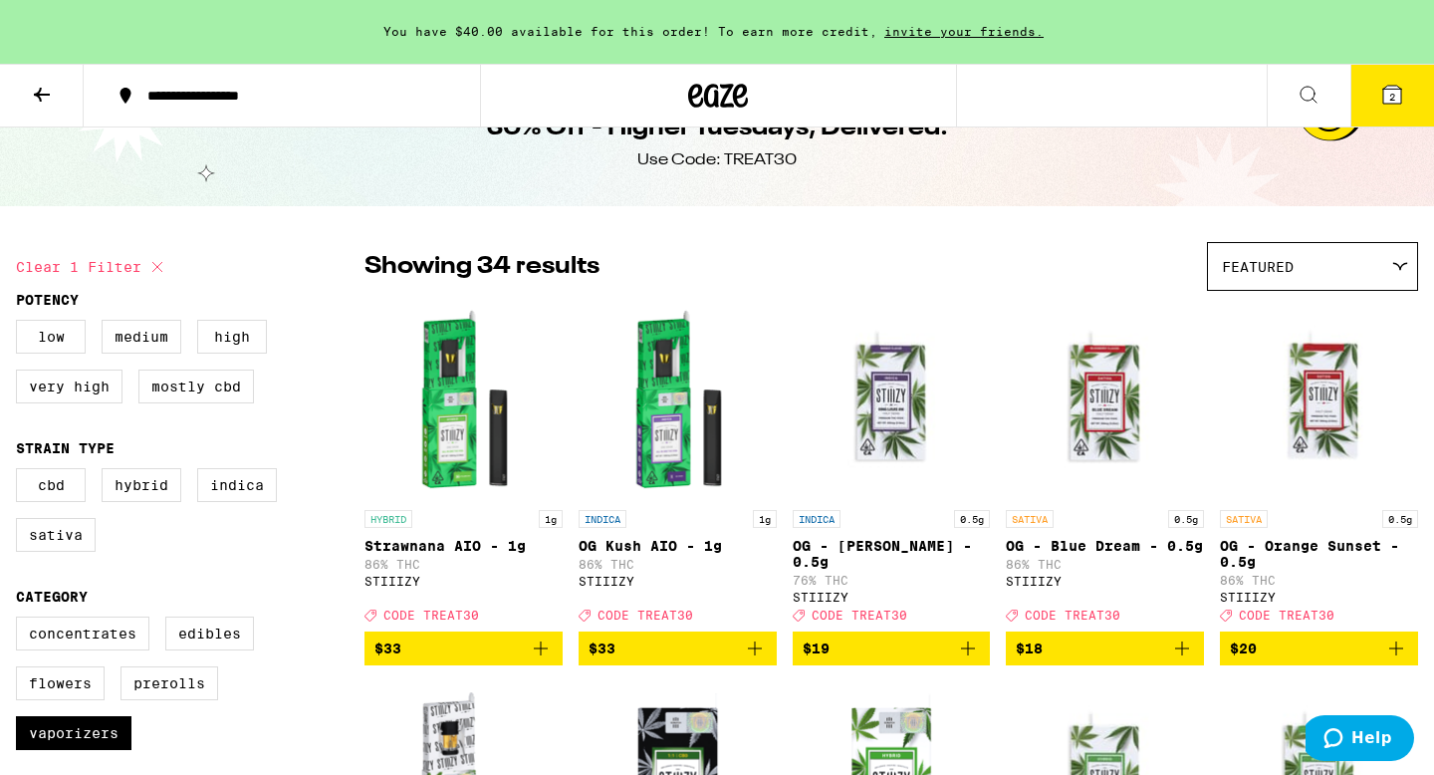
click at [473, 338] on img "Open page for Strawnana AIO - 1g from STIIIZY" at bounding box center [463, 400] width 198 height 199
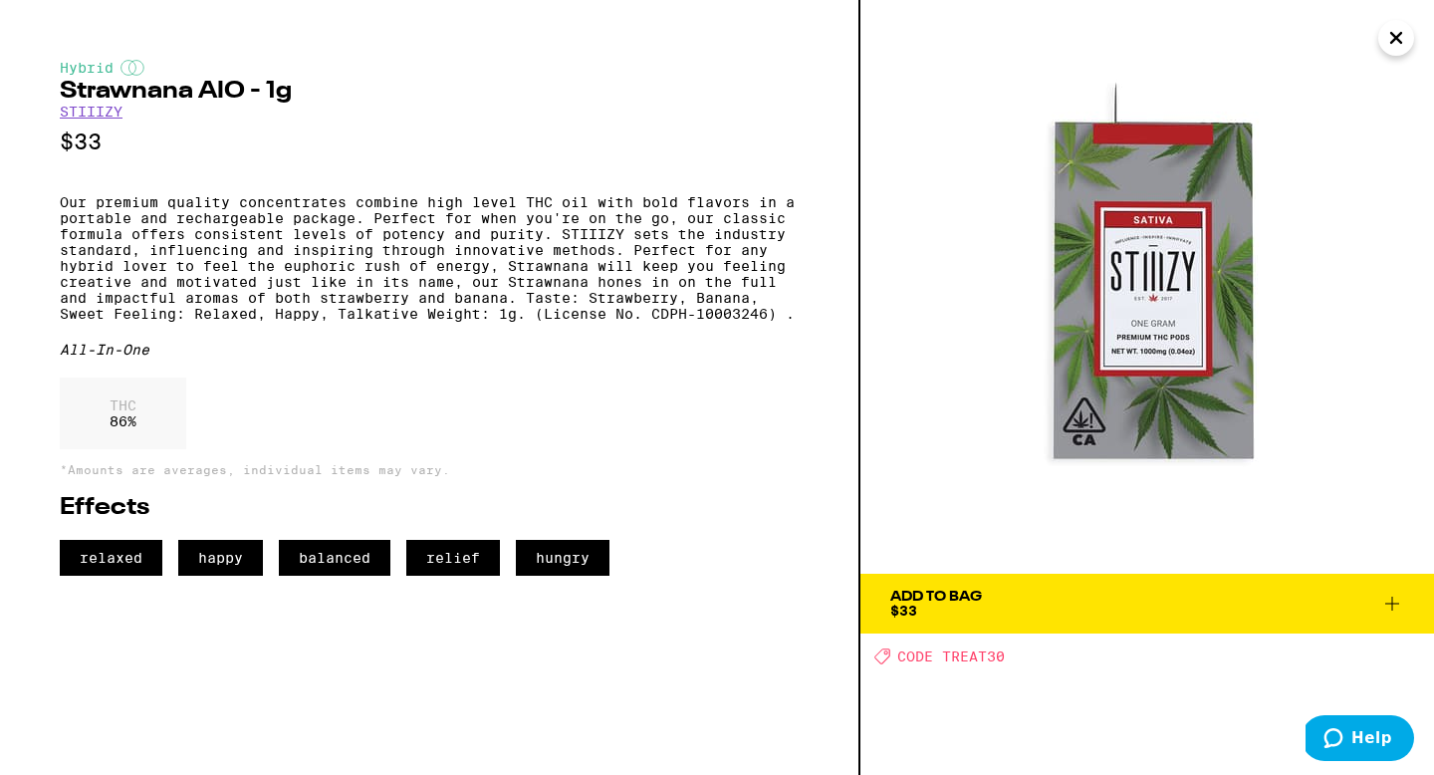
click at [1192, 365] on img at bounding box center [1147, 287] width 574 height 574
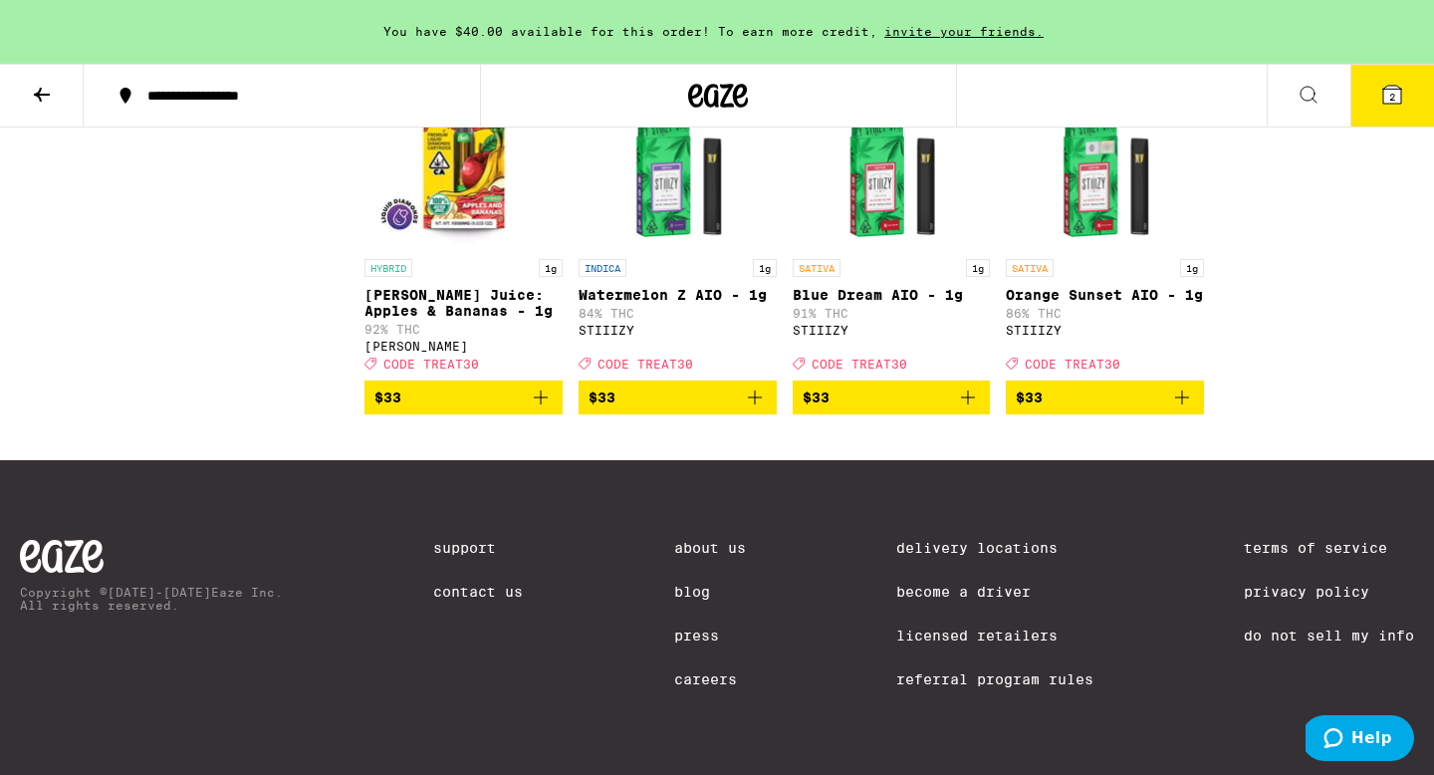
scroll to position [2524, 0]
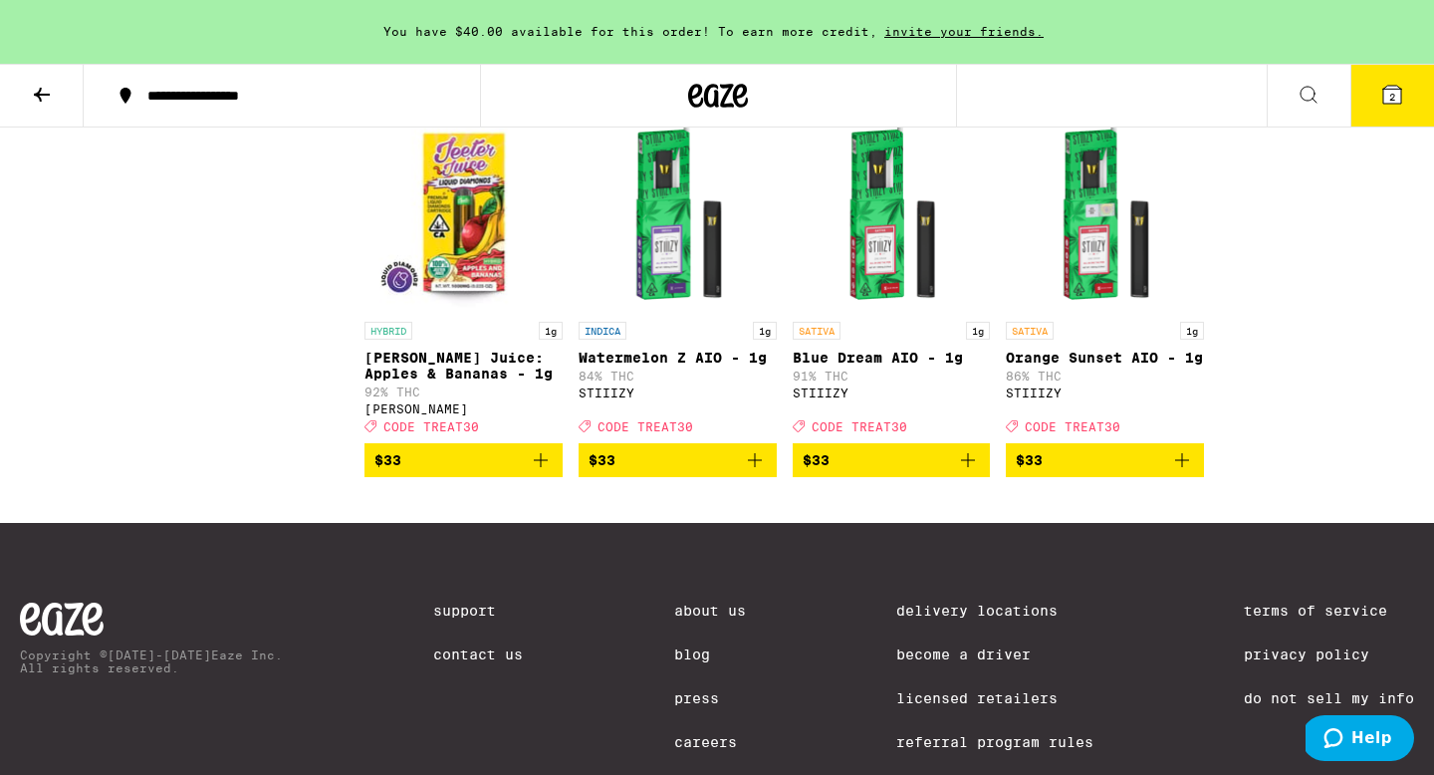
click at [484, 288] on img "Open page for Jeeter Juice: Apples & Bananas - 1g from Jeeter" at bounding box center [463, 212] width 198 height 199
click at [457, 263] on img "Open page for Jeeter Juice: Apples & Bananas - 1g from Jeeter" at bounding box center [463, 212] width 198 height 199
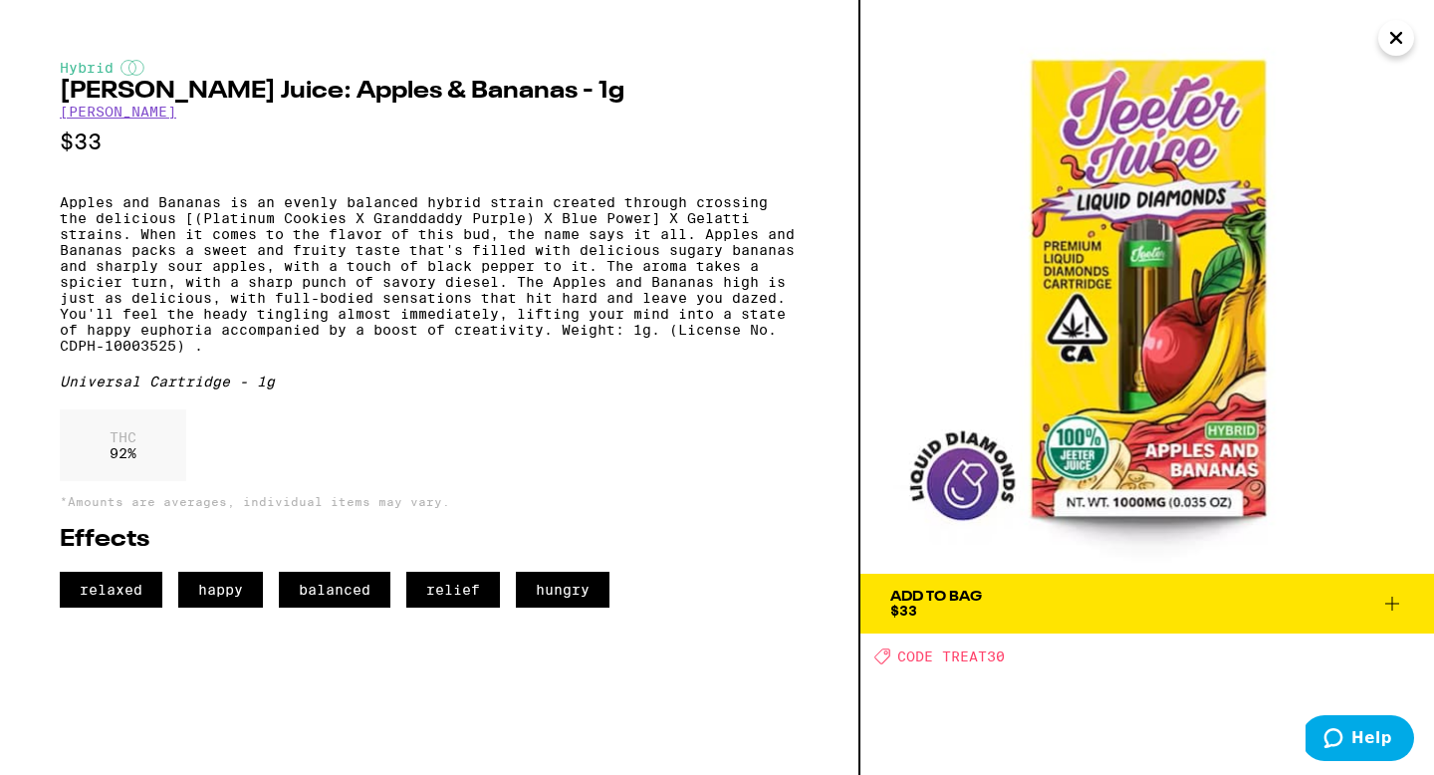
click at [943, 602] on div "Add To Bag" at bounding box center [936, 597] width 92 height 14
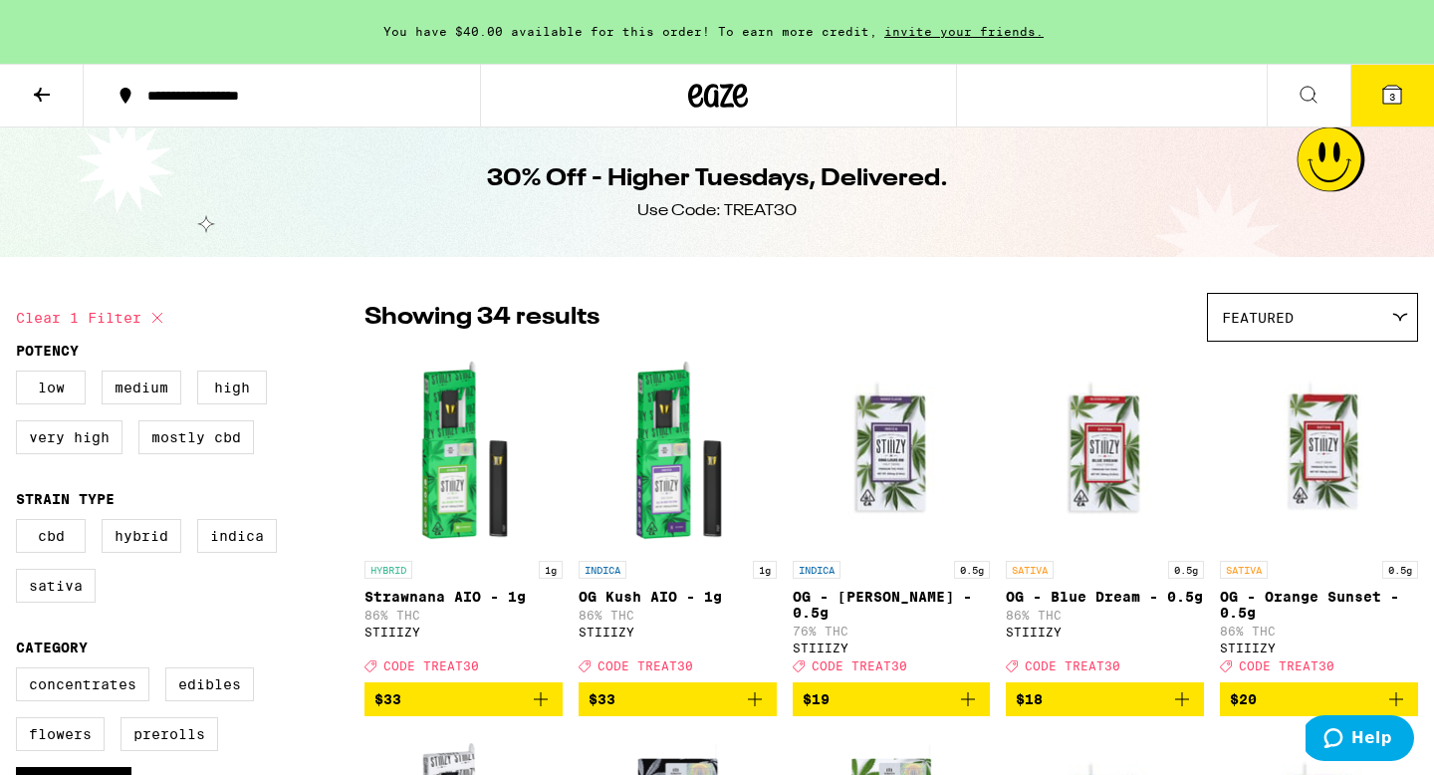
click at [1391, 112] on button "3" at bounding box center [1392, 96] width 84 height 62
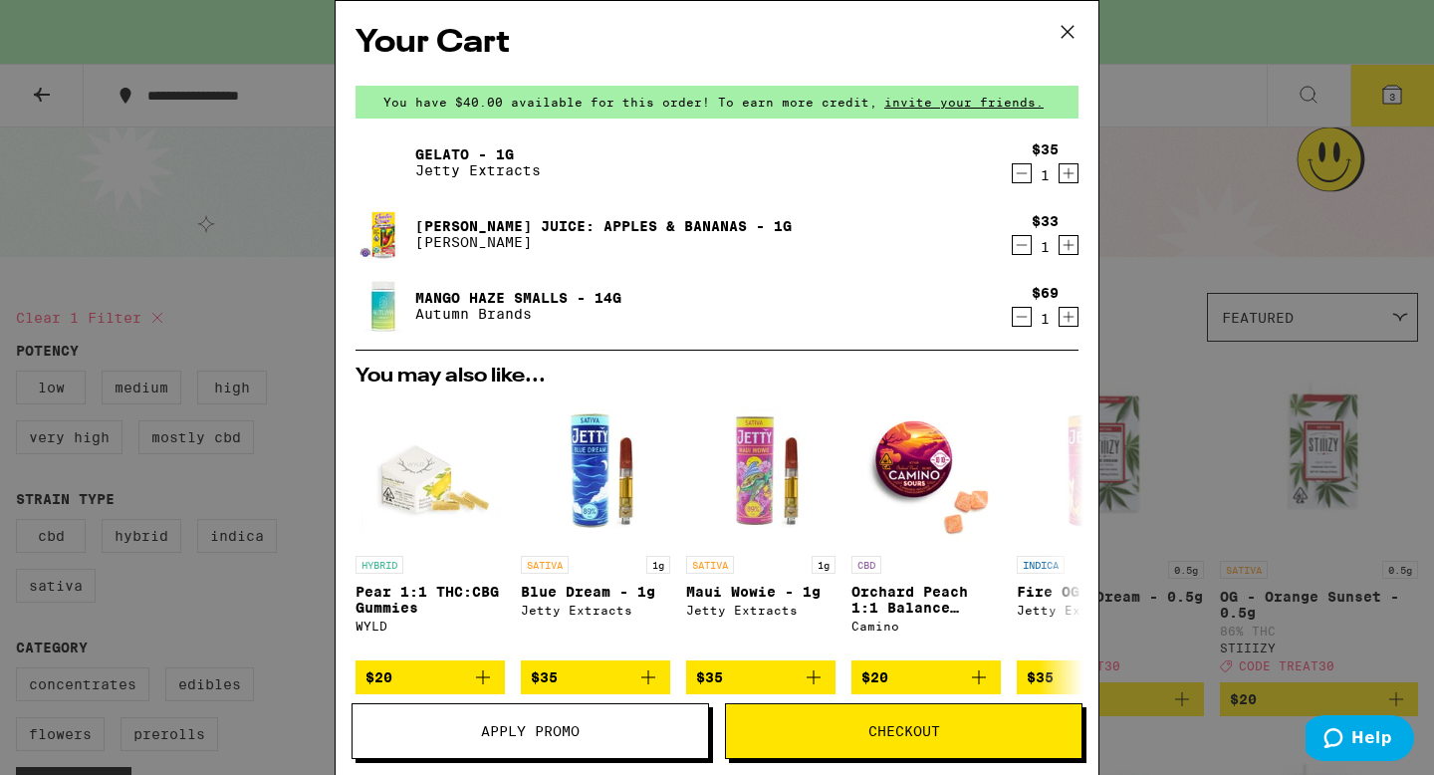
click at [1024, 176] on icon "Decrement" at bounding box center [1022, 173] width 18 height 24
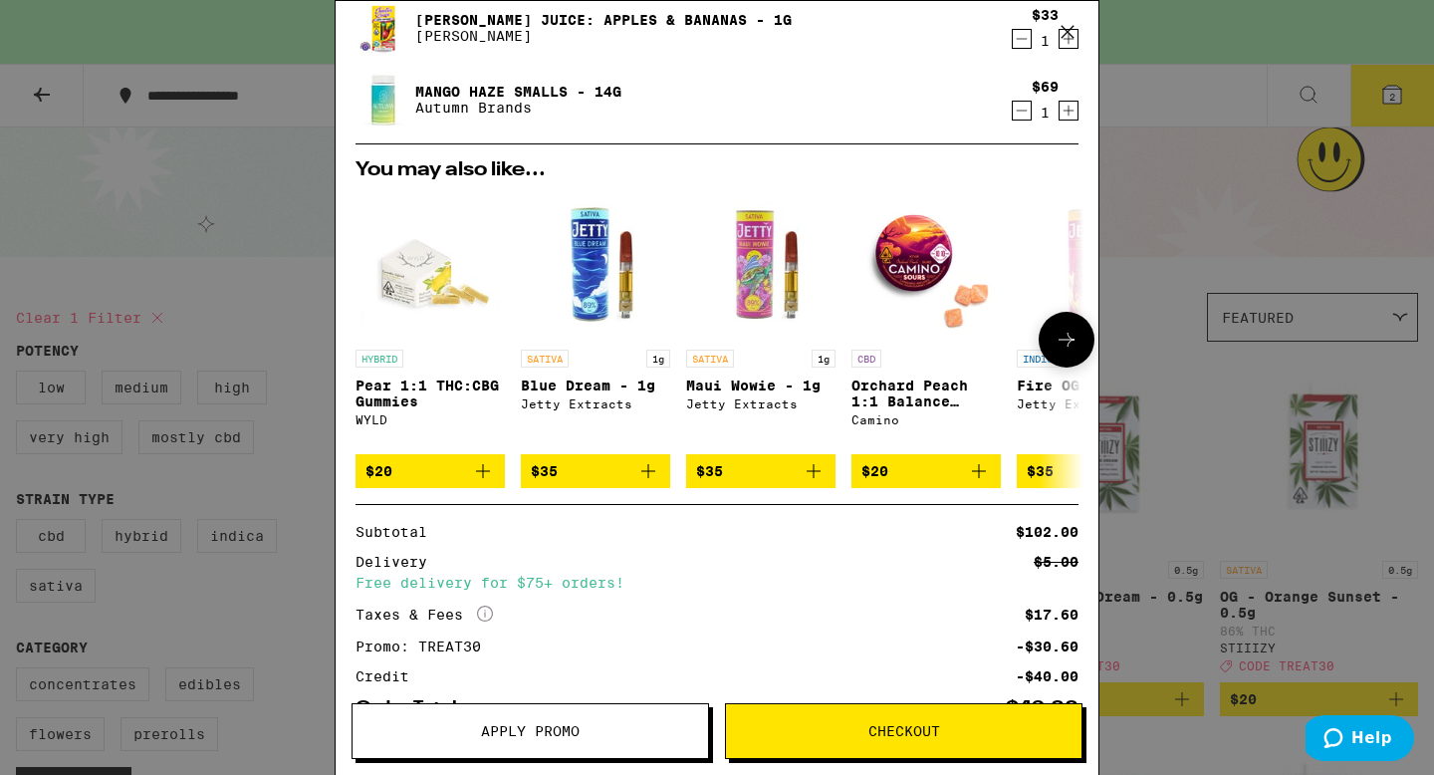
scroll to position [272, 0]
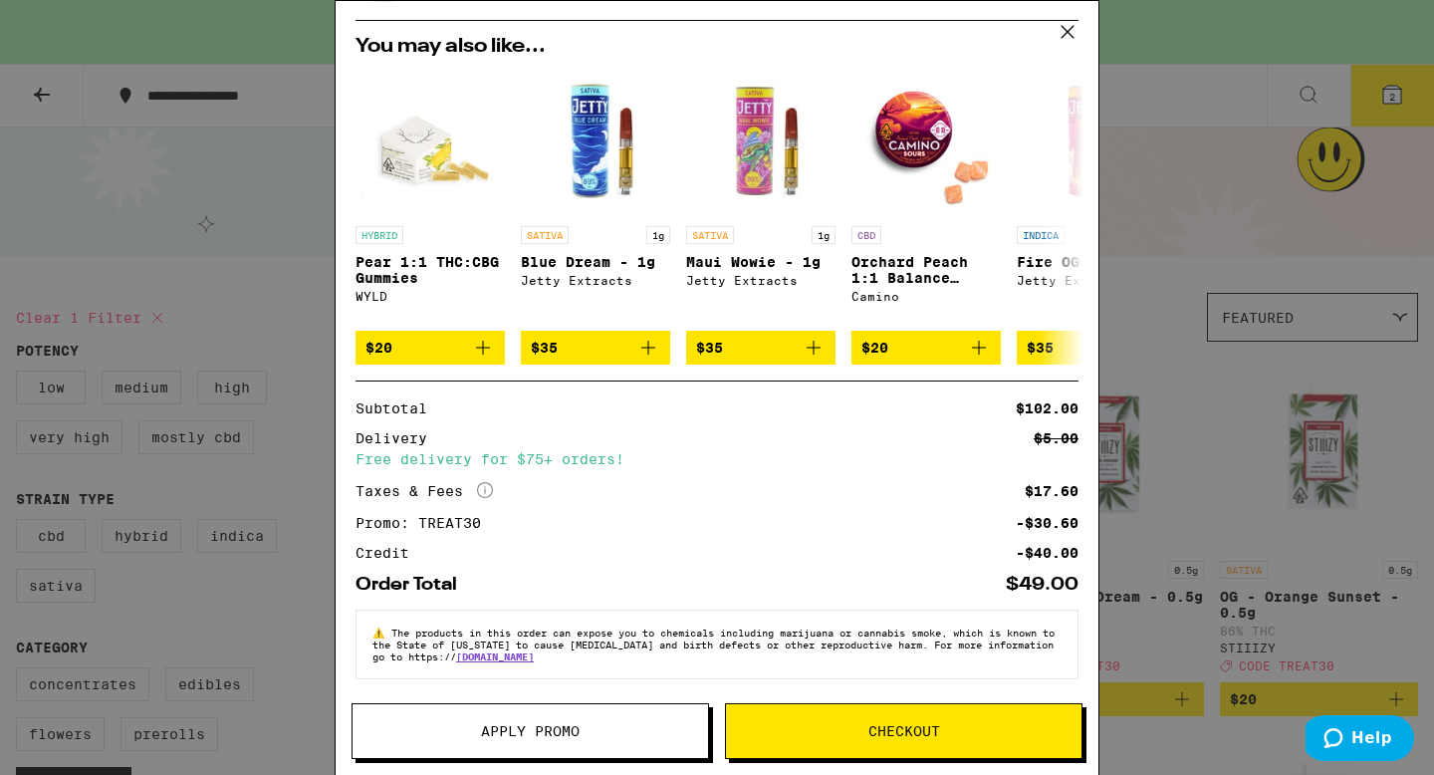
click at [917, 727] on span "Checkout" at bounding box center [904, 731] width 72 height 14
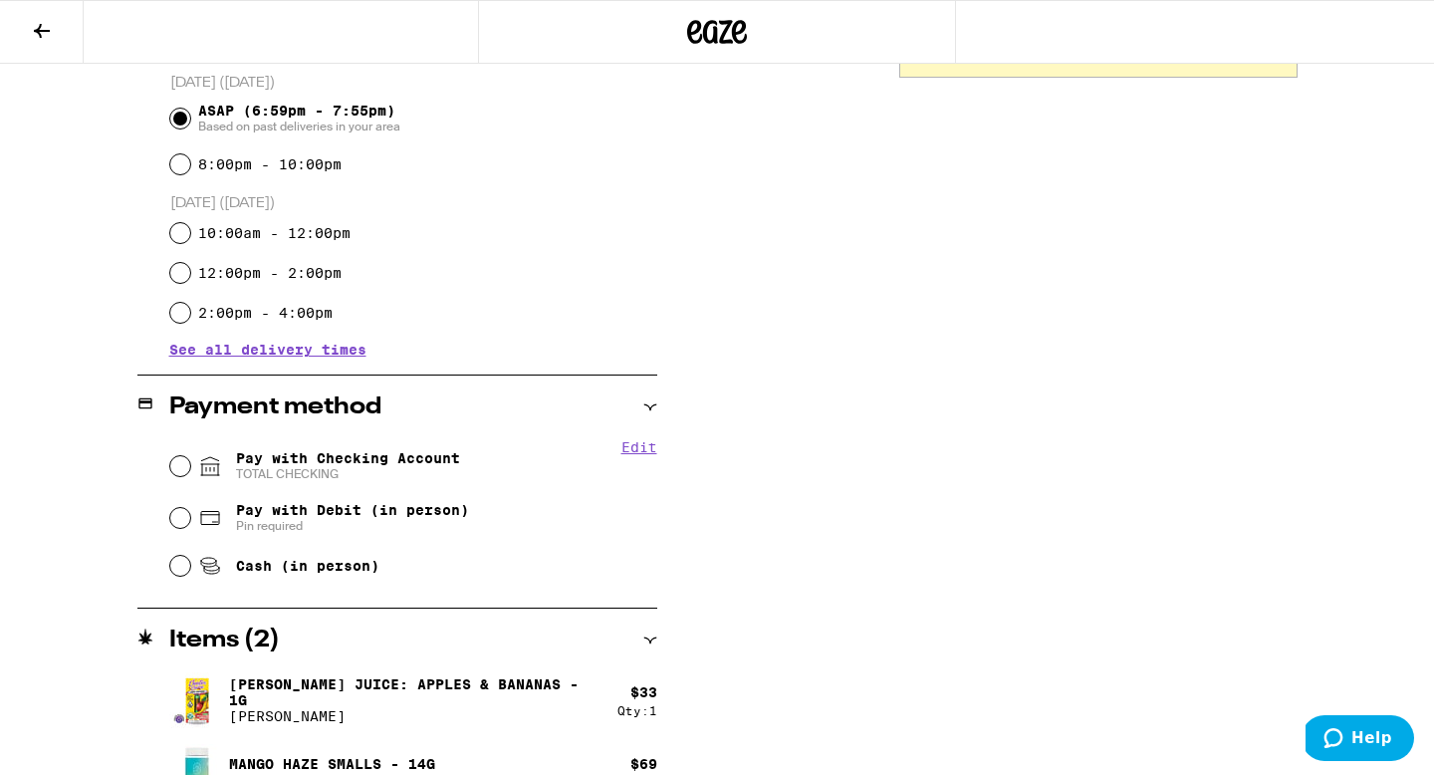
scroll to position [549, 0]
click at [394, 462] on span "Pay with Checking Account TOTAL CHECKING" at bounding box center [348, 465] width 224 height 32
click at [190, 462] on input "Pay with Checking Account TOTAL CHECKING" at bounding box center [180, 465] width 20 height 20
radio input "true"
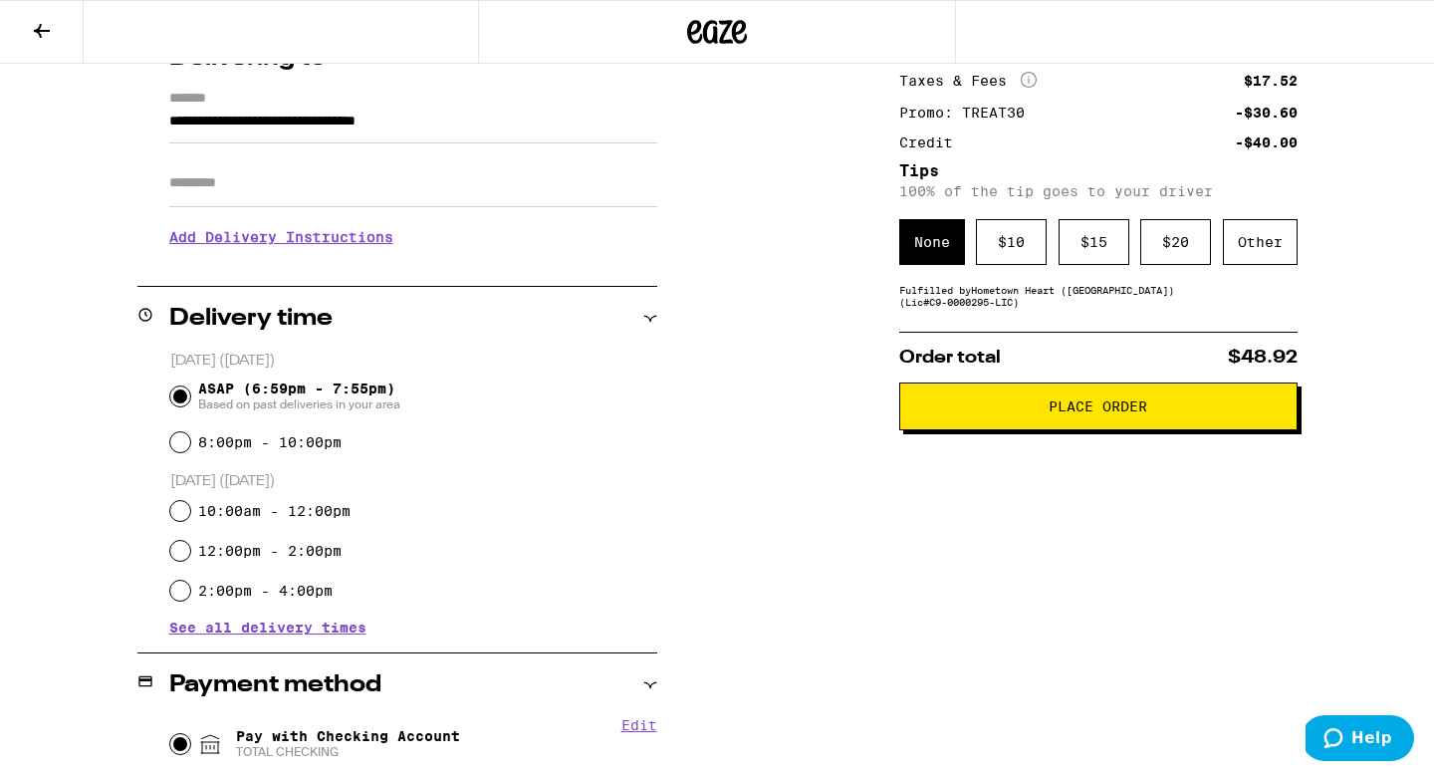
scroll to position [0, 0]
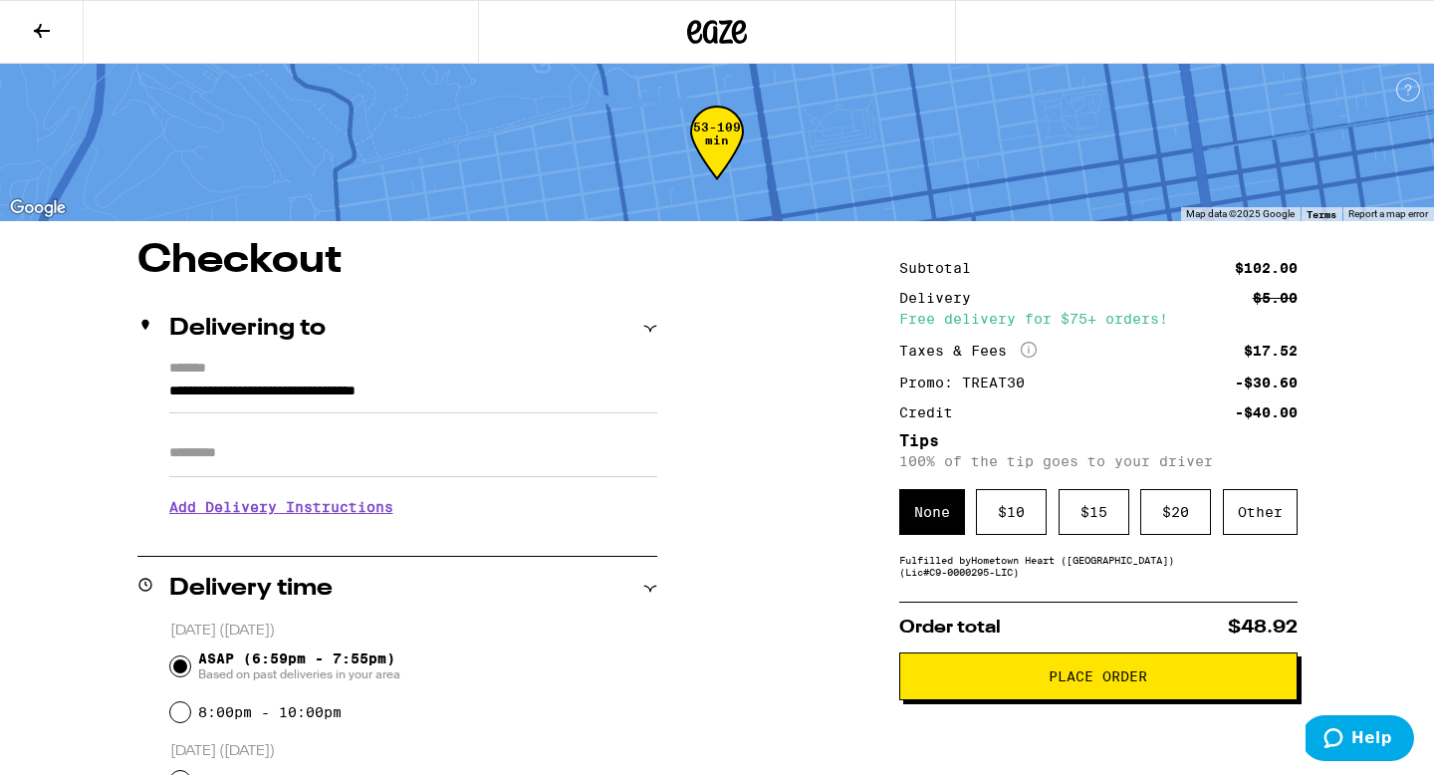
click at [325, 515] on h3 "Add Delivery Instructions" at bounding box center [413, 507] width 488 height 46
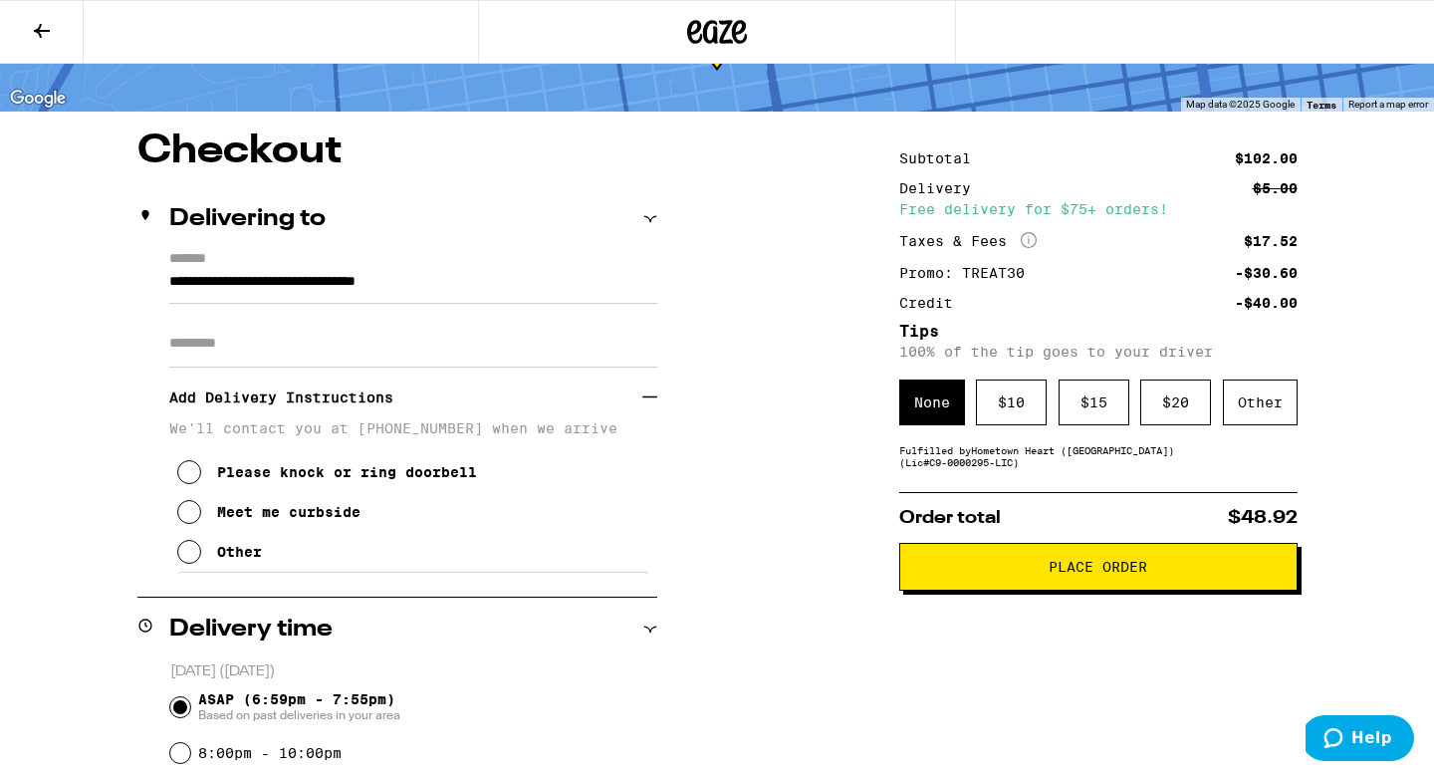
scroll to position [120, 0]
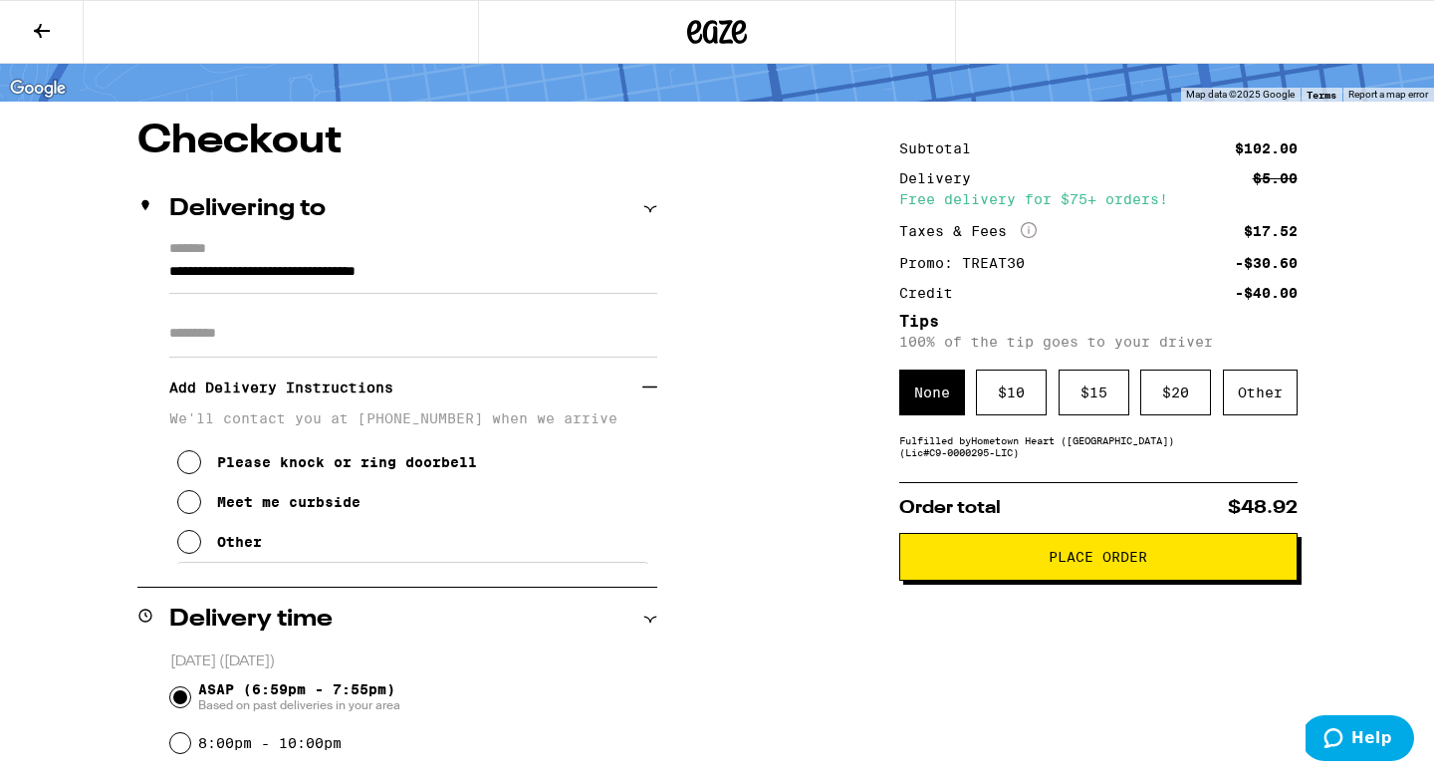
click at [249, 548] on div "Other" at bounding box center [239, 542] width 45 height 16
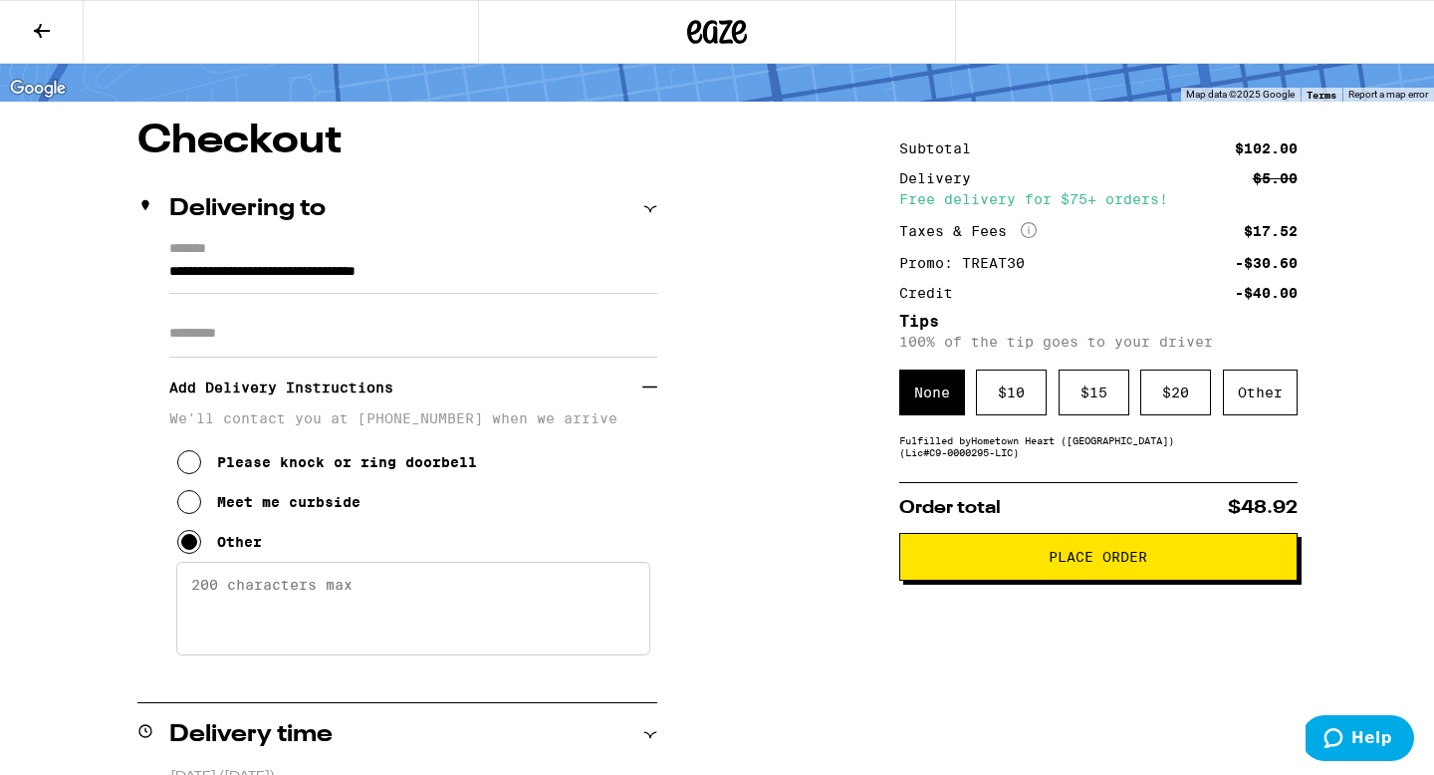
click at [268, 599] on textarea "Enter any other delivery instructions you want driver to know" at bounding box center [413, 609] width 474 height 94
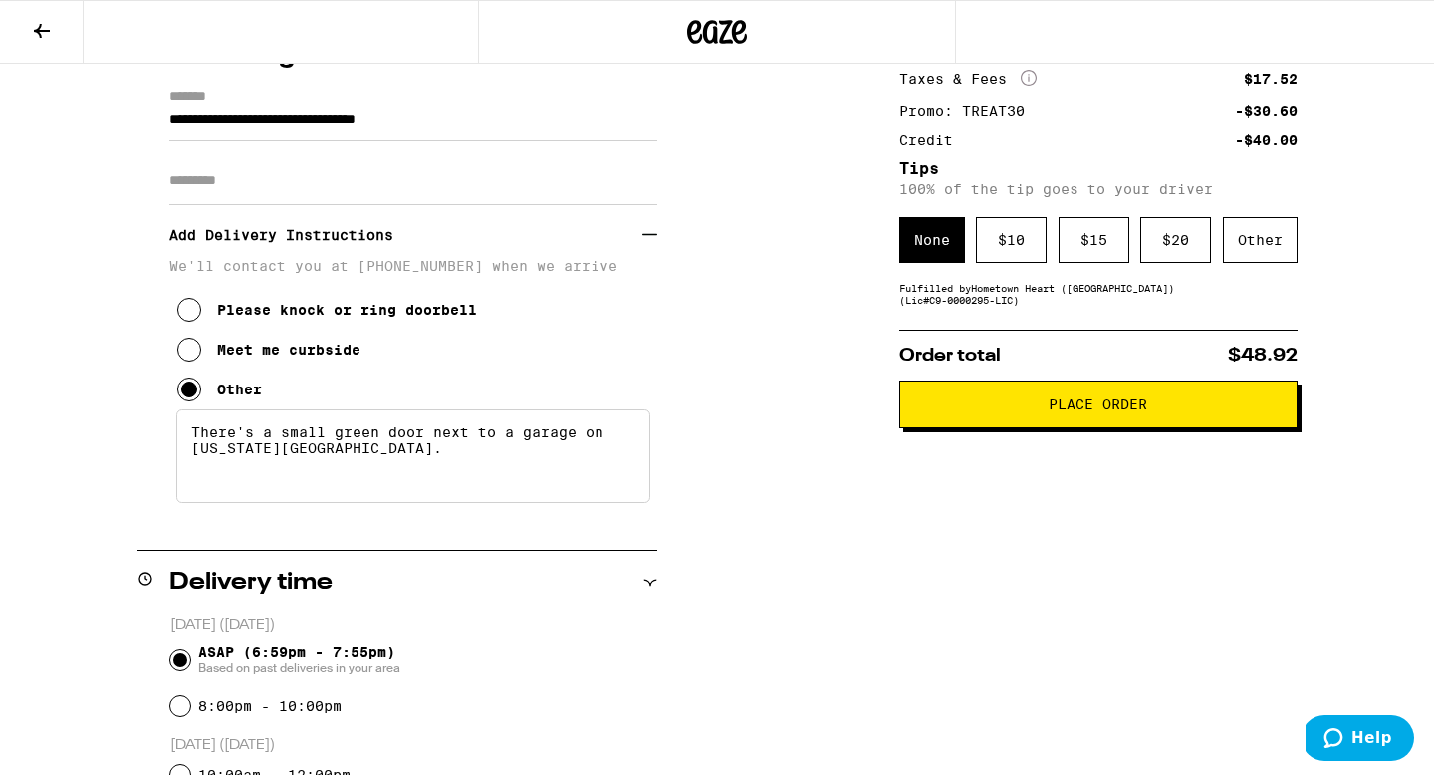
scroll to position [258, 0]
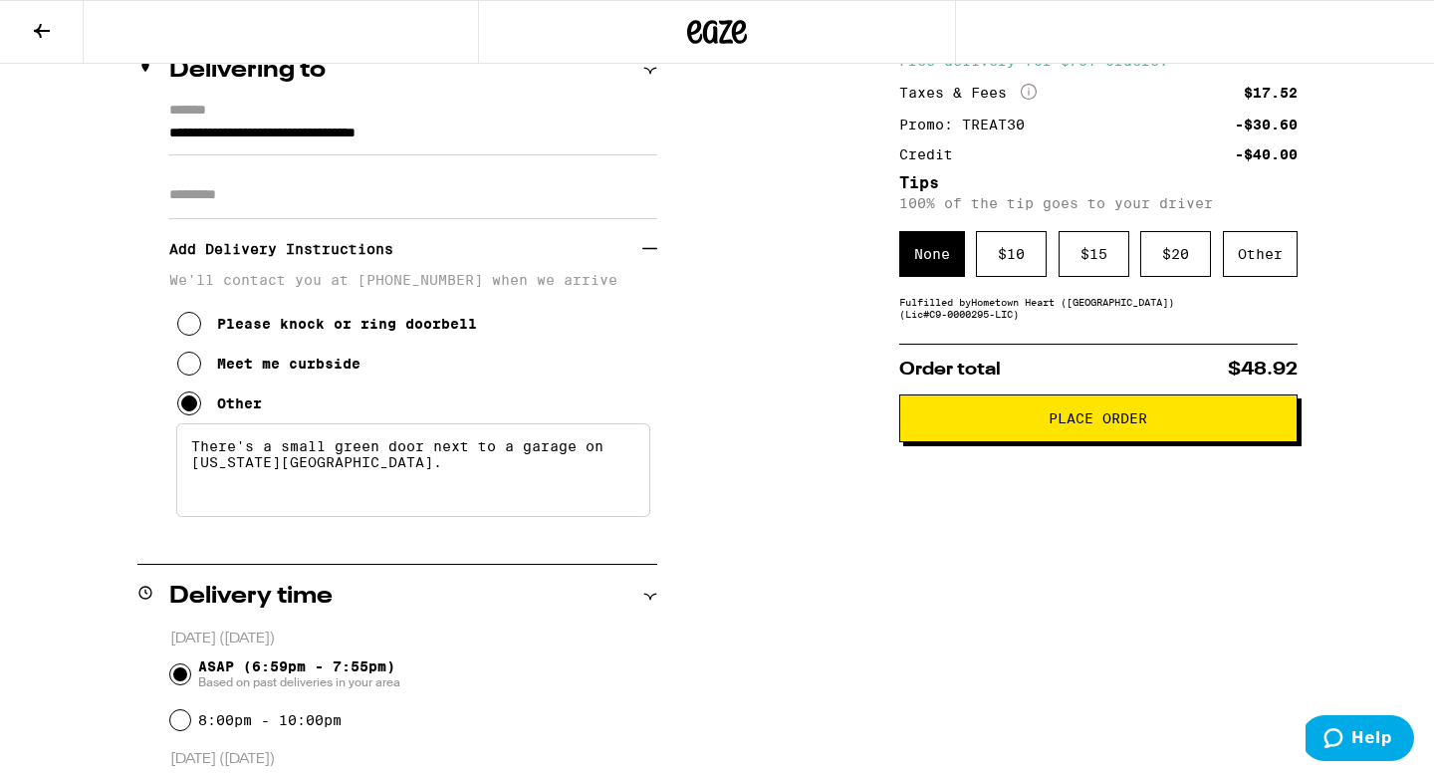
type textarea "There's a small green door next to a garage on [US_STATE][GEOGRAPHIC_DATA]."
click at [1126, 425] on span "Place Order" at bounding box center [1098, 418] width 99 height 14
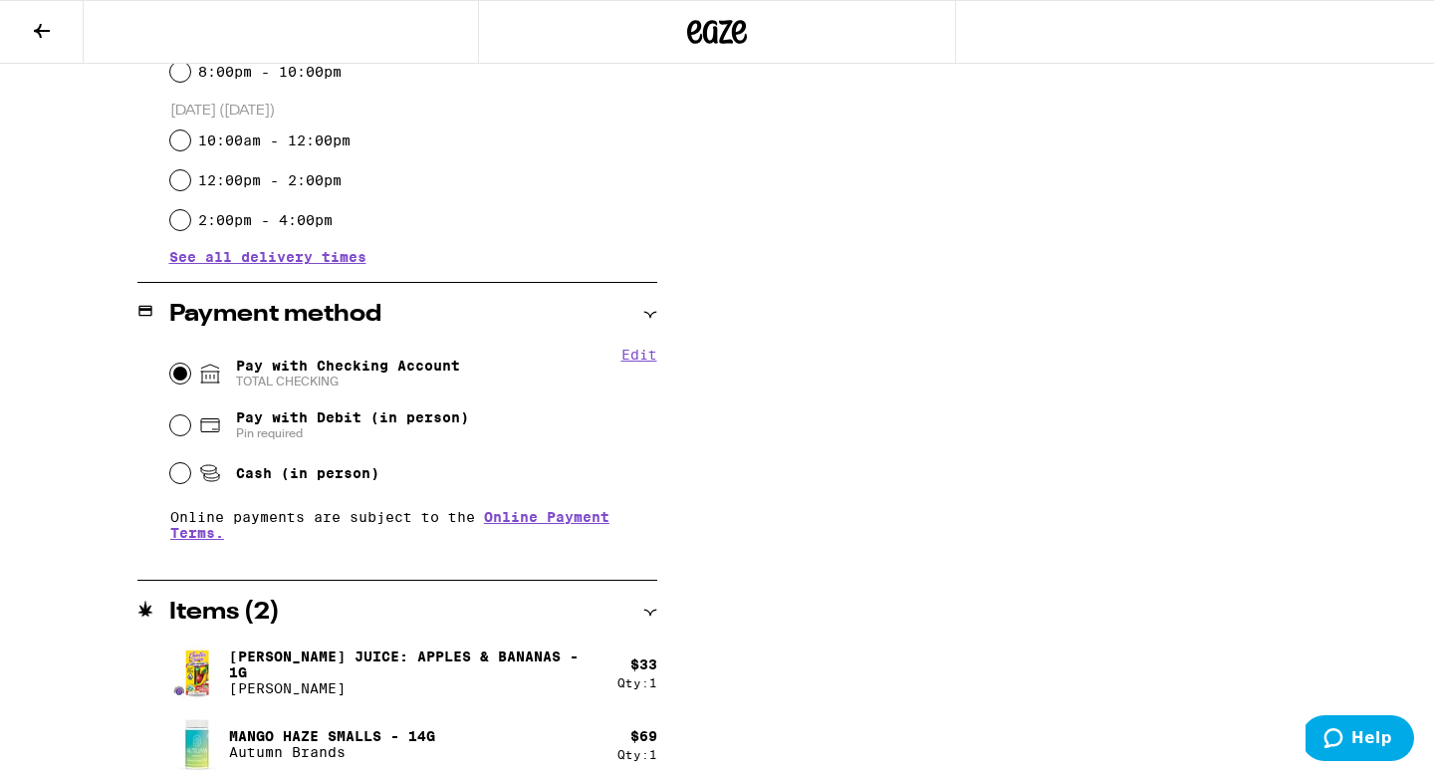
scroll to position [920, 0]
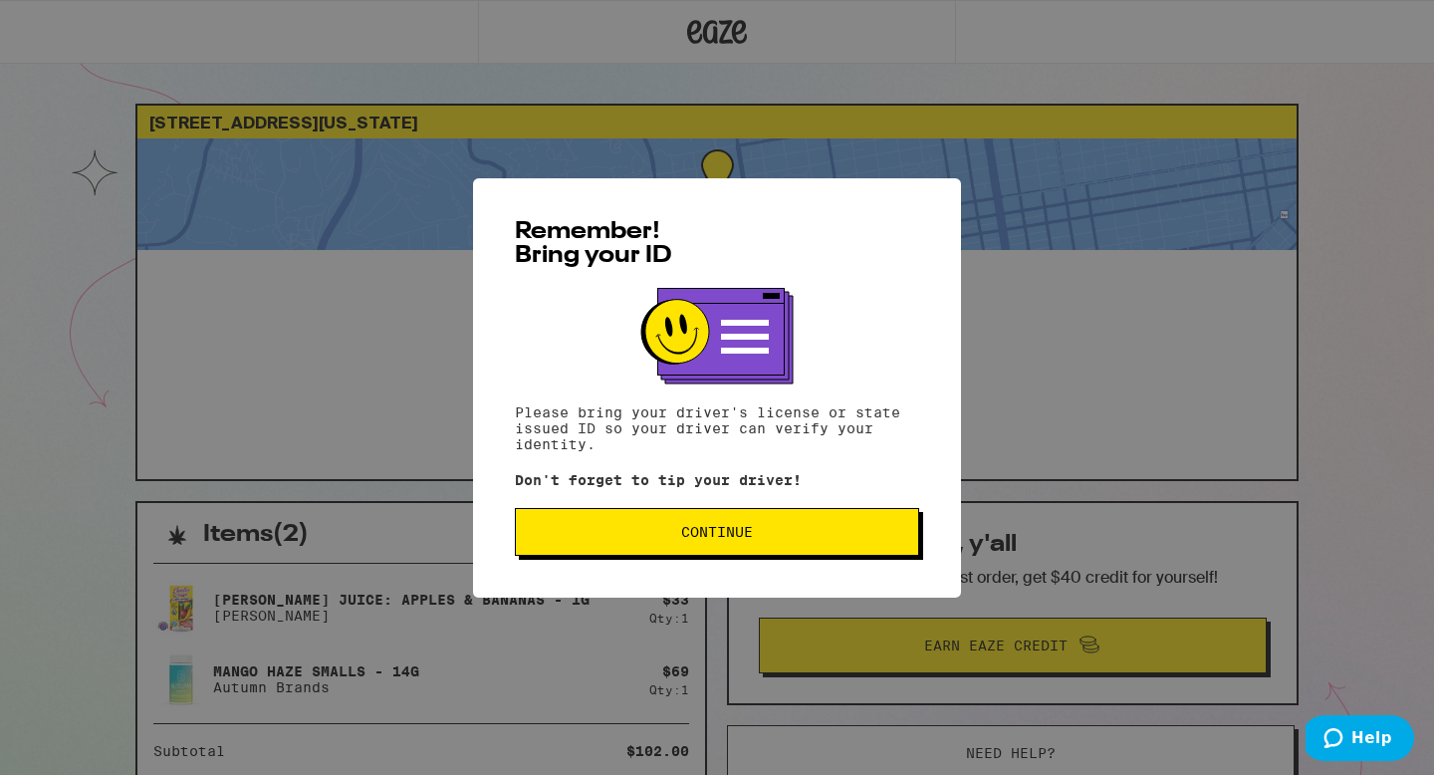
click at [803, 538] on span "Continue" at bounding box center [717, 532] width 370 height 14
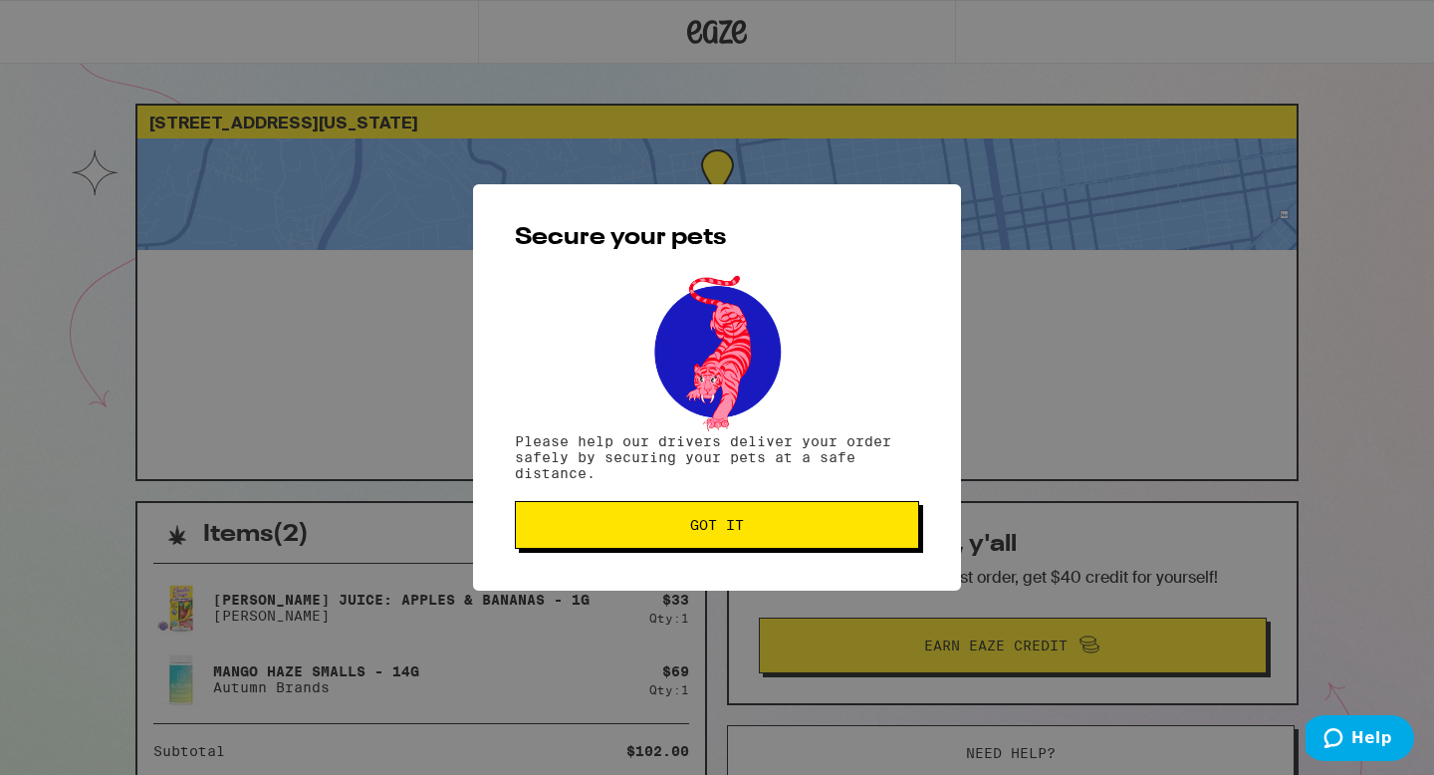
click at [803, 538] on button "Got it" at bounding box center [717, 525] width 404 height 48
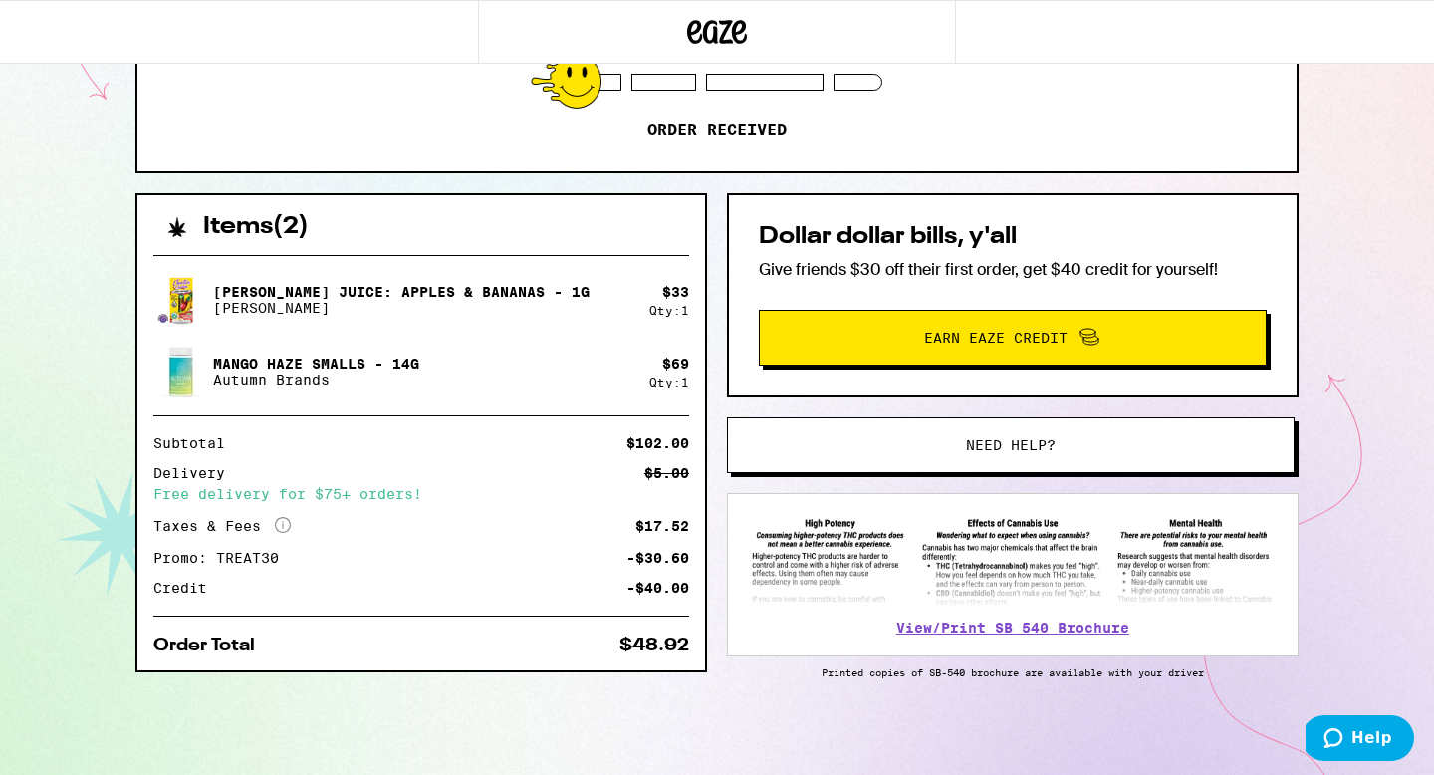
scroll to position [316, 0]
